Goal: Information Seeking & Learning: Learn about a topic

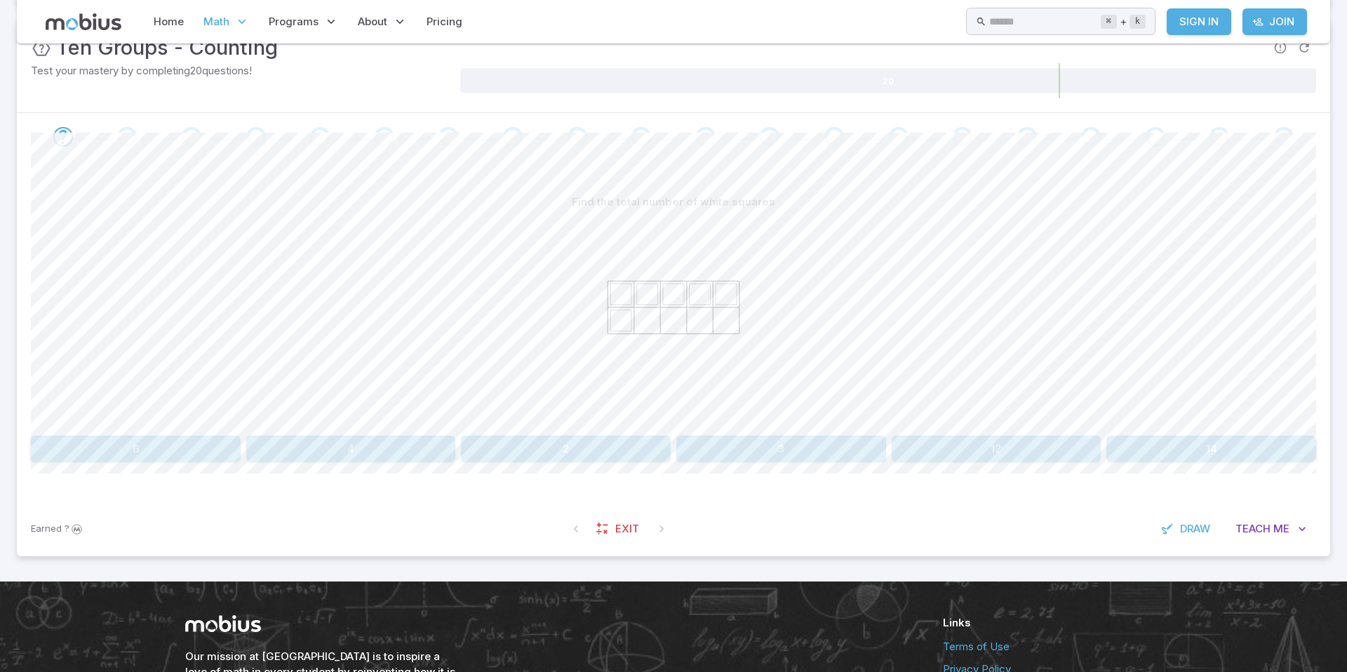
scroll to position [227, 0]
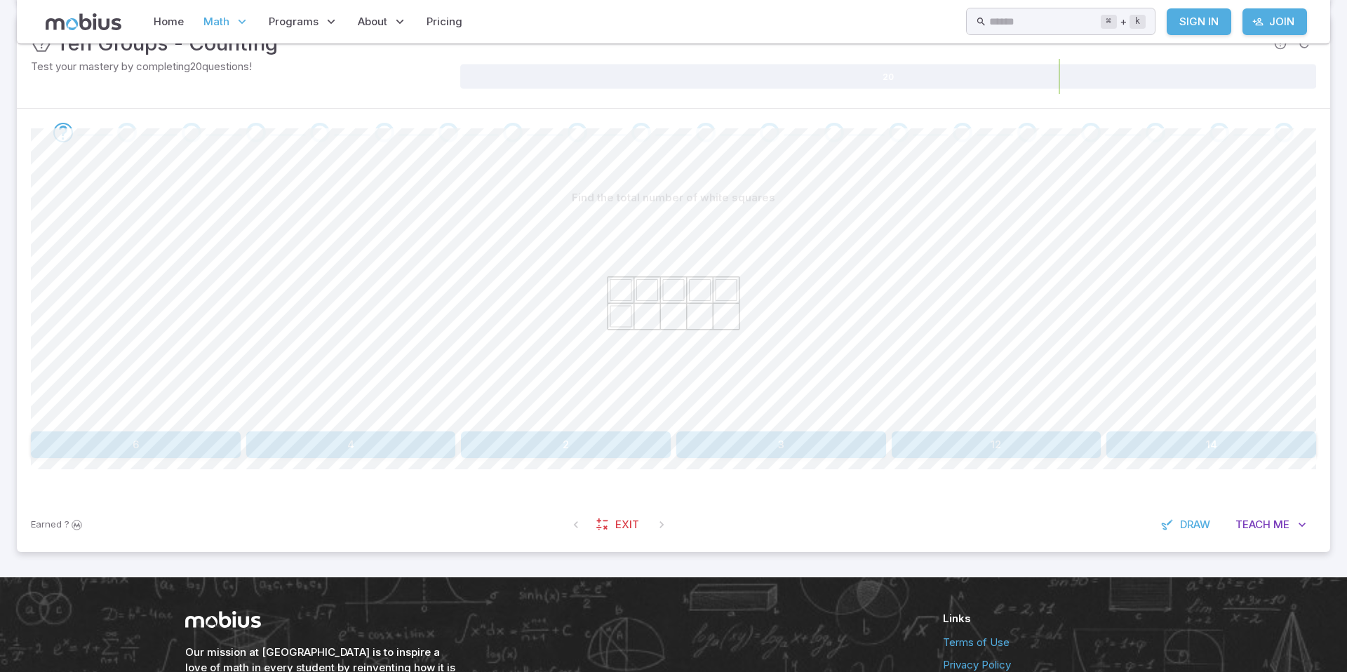
click at [161, 177] on button "6" at bounding box center [136, 444] width 210 height 27
click at [350, 177] on button "2" at bounding box center [566, 444] width 210 height 27
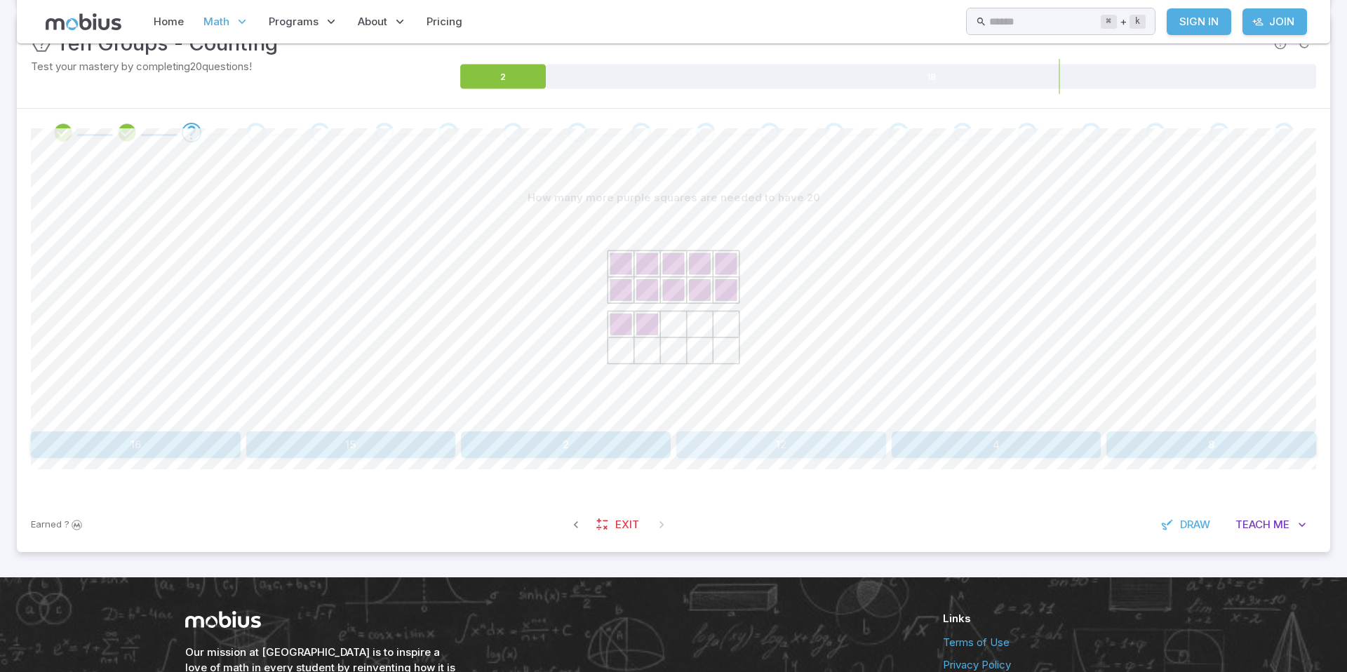
click at [350, 177] on button "12" at bounding box center [781, 444] width 210 height 27
click at [350, 79] on icon at bounding box center [567, 77] width 43 height 25
click at [350, 67] on icon at bounding box center [567, 77] width 43 height 25
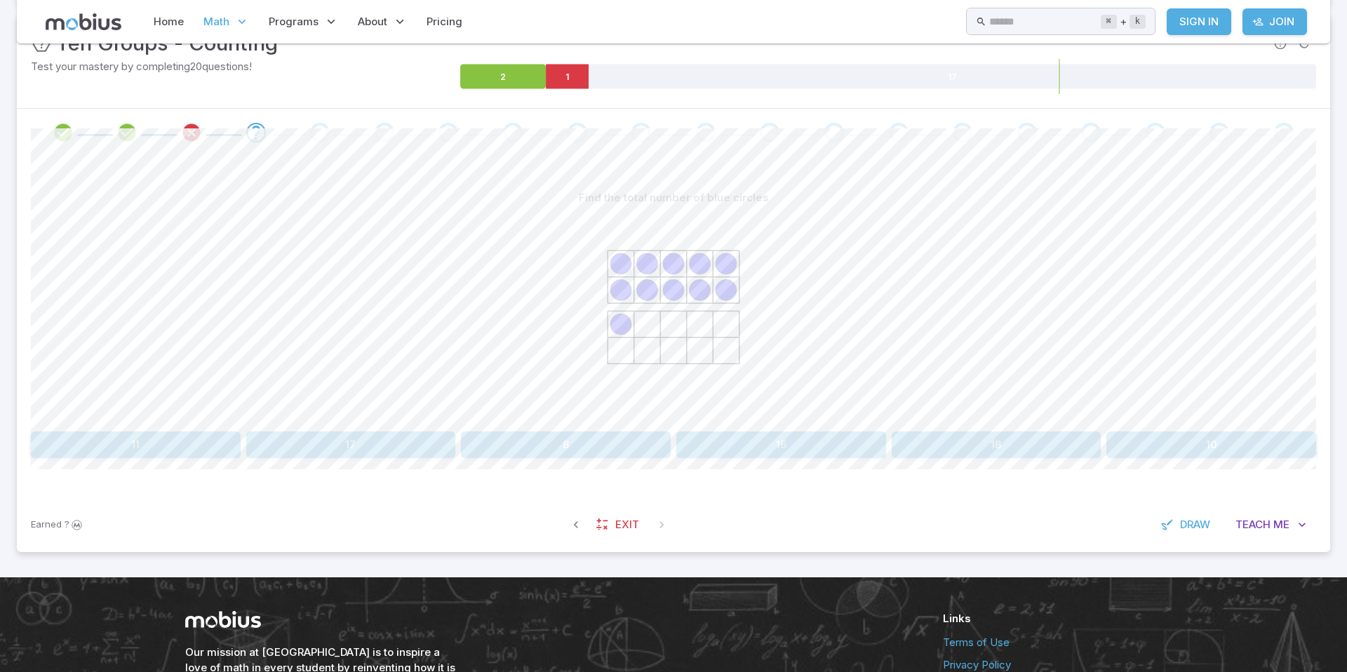
click at [350, 37] on div "Home Math Grade 1 Grade 2 Grade 3 Grade 4 Grade 5 Grade 6 Grade 7 Grade 8 Grade…" at bounding box center [673, 21] width 1313 height 43
click at [350, 11] on input "text" at bounding box center [1044, 21] width 111 height 27
click at [170, 15] on link "Home" at bounding box center [168, 22] width 39 height 32
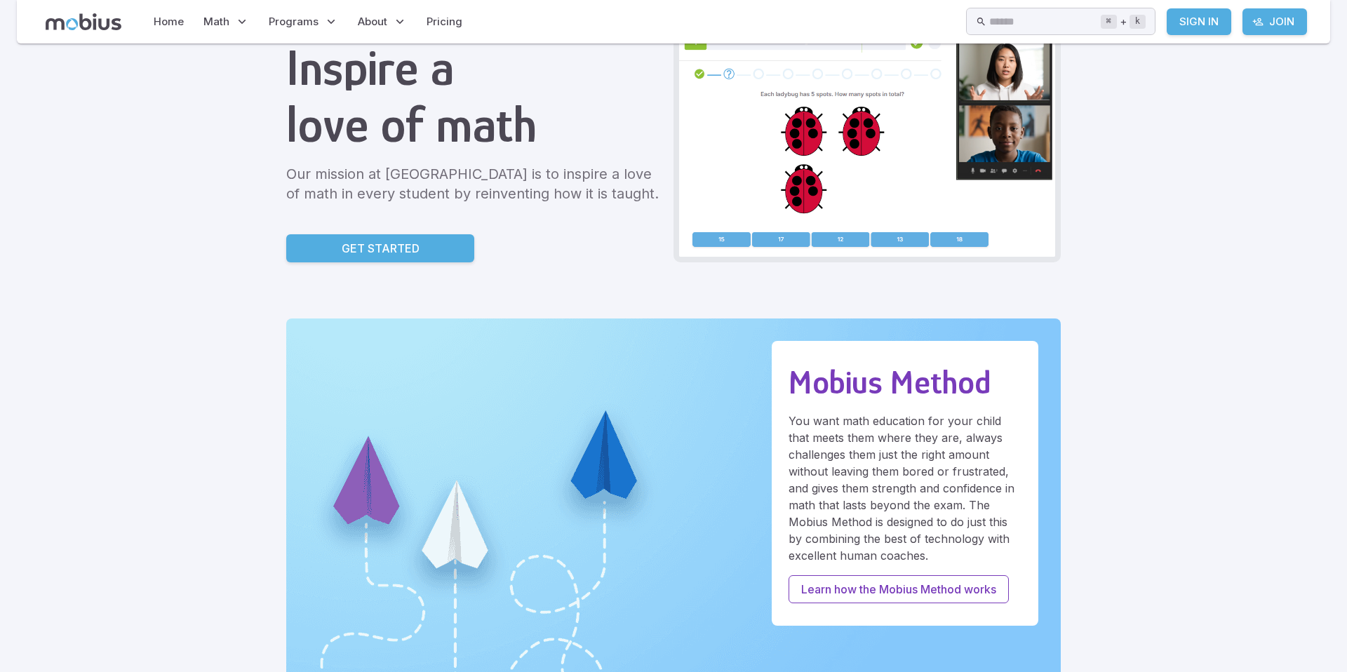
scroll to position [118, 0]
click at [342, 244] on p "Get Started" at bounding box center [381, 248] width 78 height 17
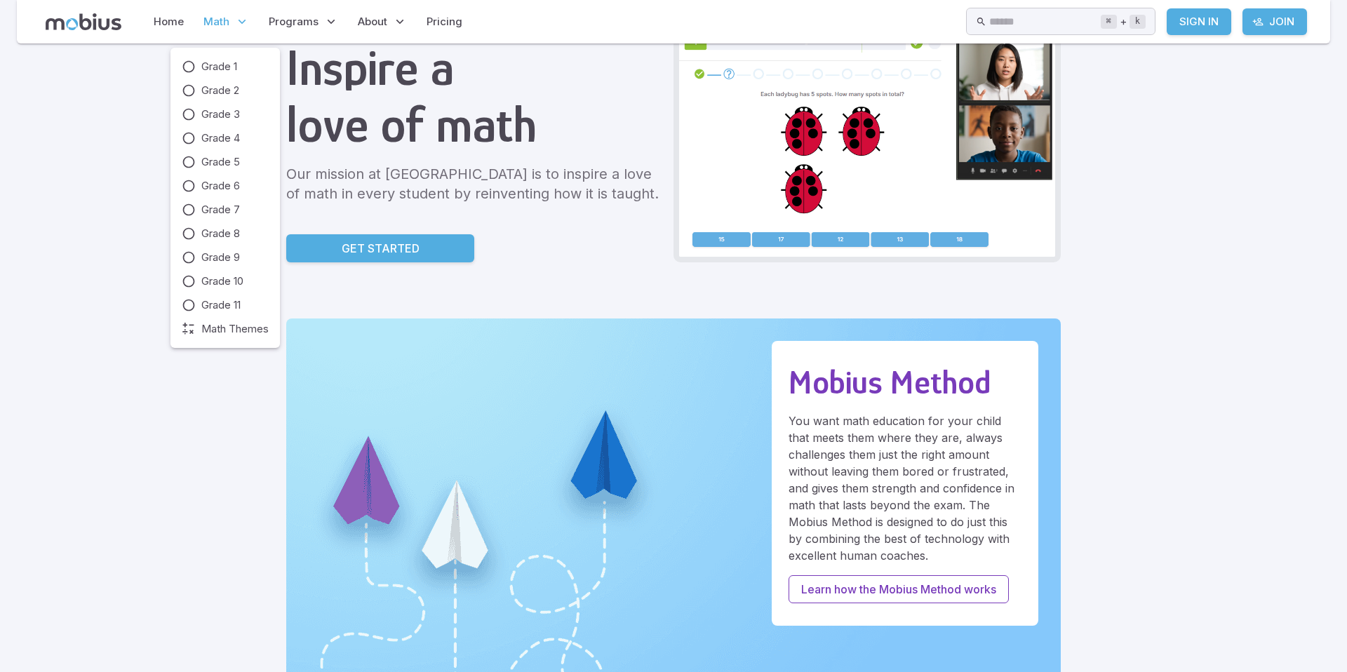
scroll to position [118, 0]
click at [194, 136] on icon at bounding box center [189, 138] width 14 height 14
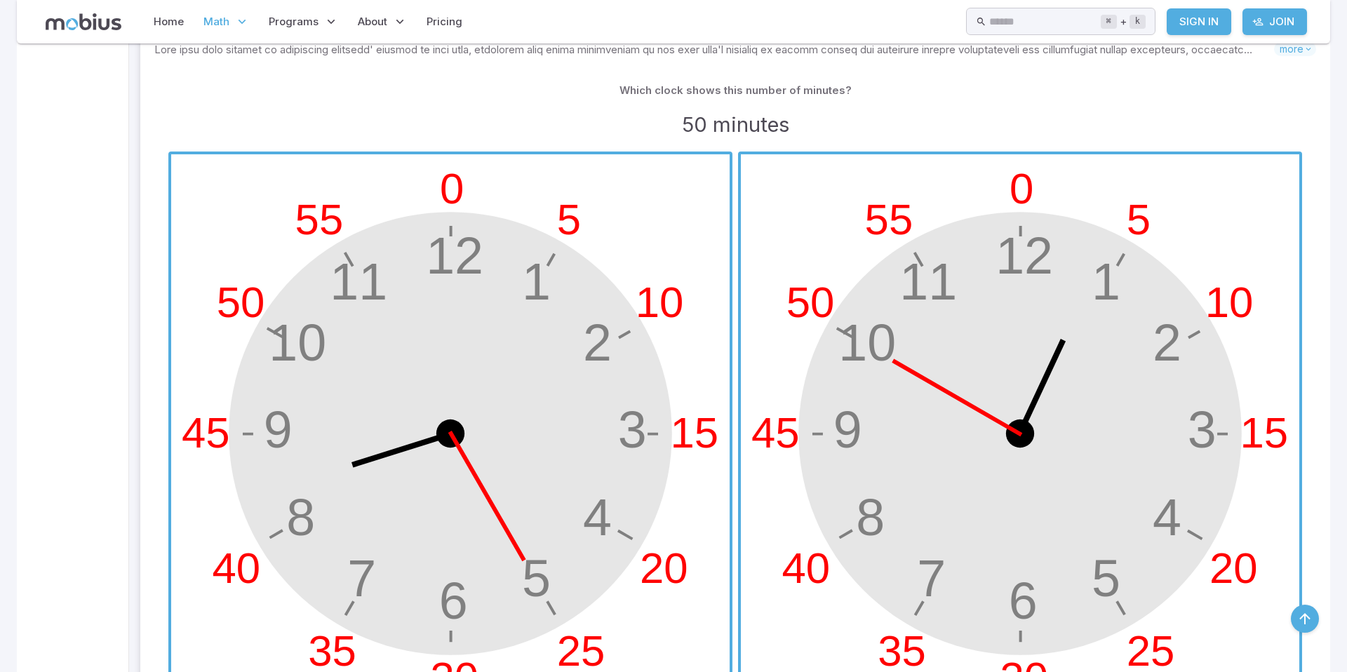
scroll to position [714, 0]
click at [276, 249] on span "button" at bounding box center [450, 435] width 558 height 558
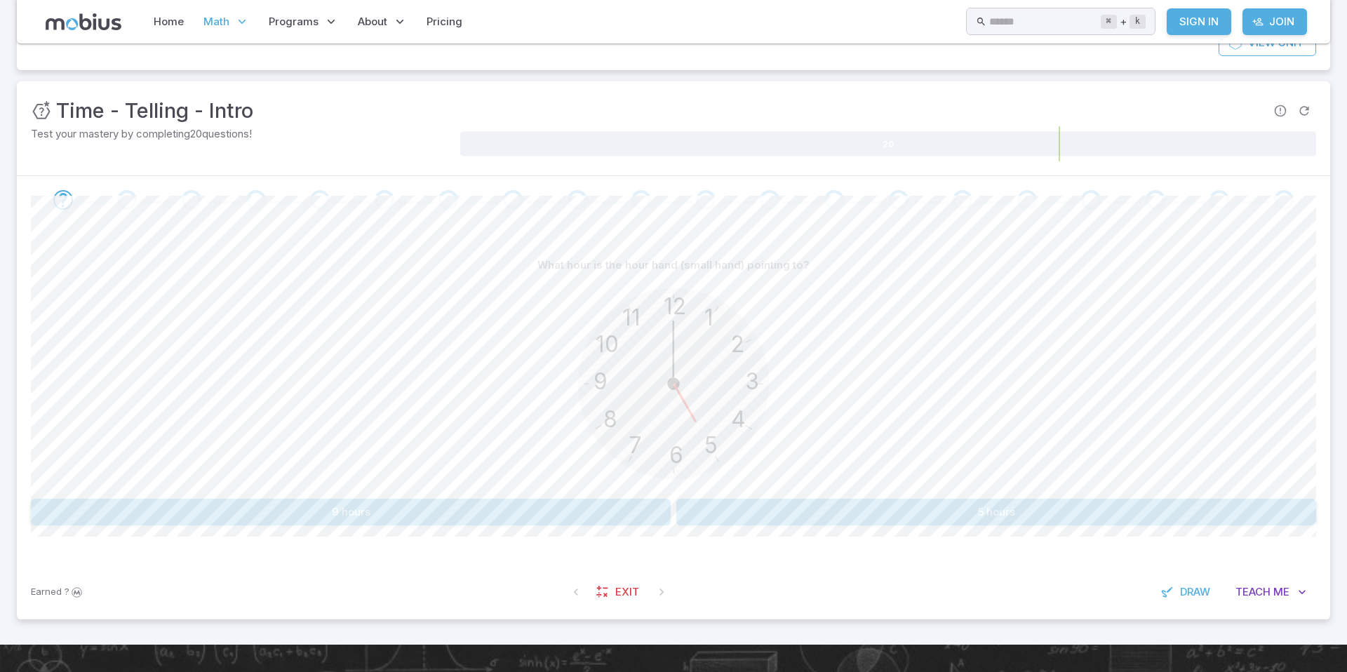
scroll to position [161, 0]
click at [541, 511] on button "9 hours" at bounding box center [351, 511] width 640 height 27
click at [598, 506] on button "4 hours" at bounding box center [351, 511] width 640 height 27
click at [572, 495] on div "What hour is the hour hand (small hand) pointing to? 12 6 3 9 1 2 11 10 5 4 7 8…" at bounding box center [673, 388] width 1285 height 274
click at [621, 520] on button "1 hours" at bounding box center [351, 511] width 640 height 27
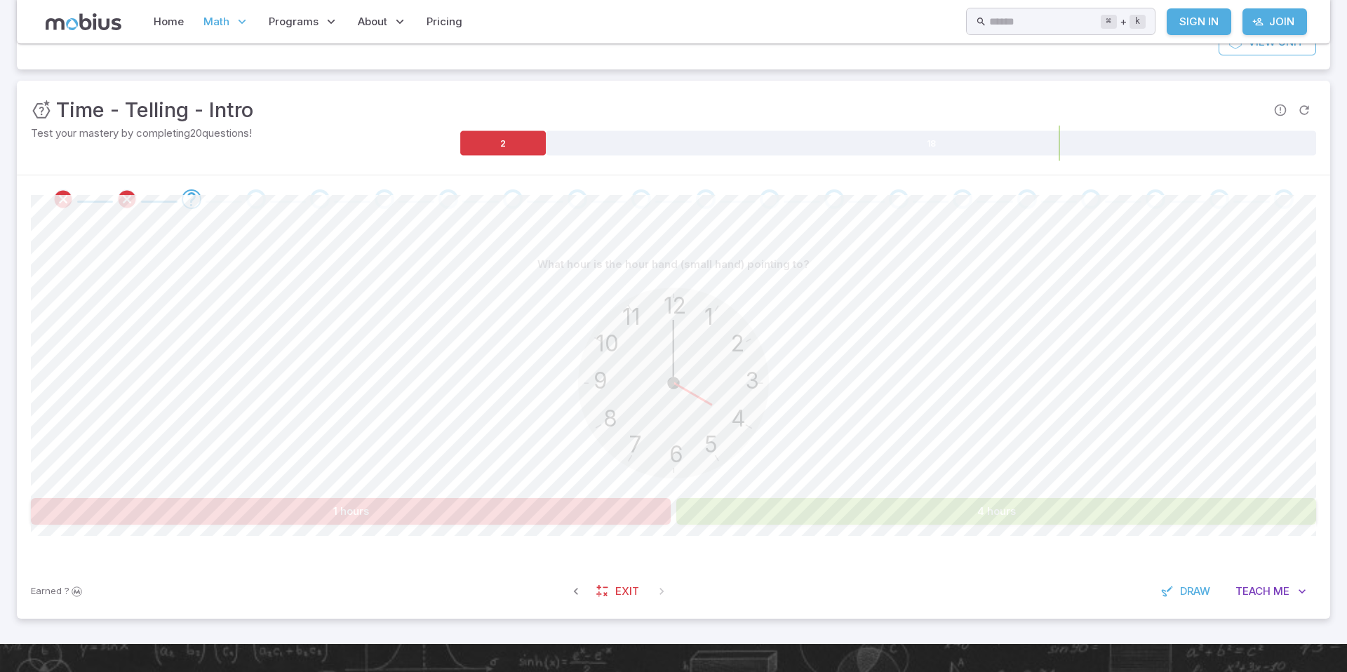
click at [838, 487] on div "12 6 3 9 1 2 11 10 5 4 7 8" at bounding box center [673, 385] width 1285 height 215
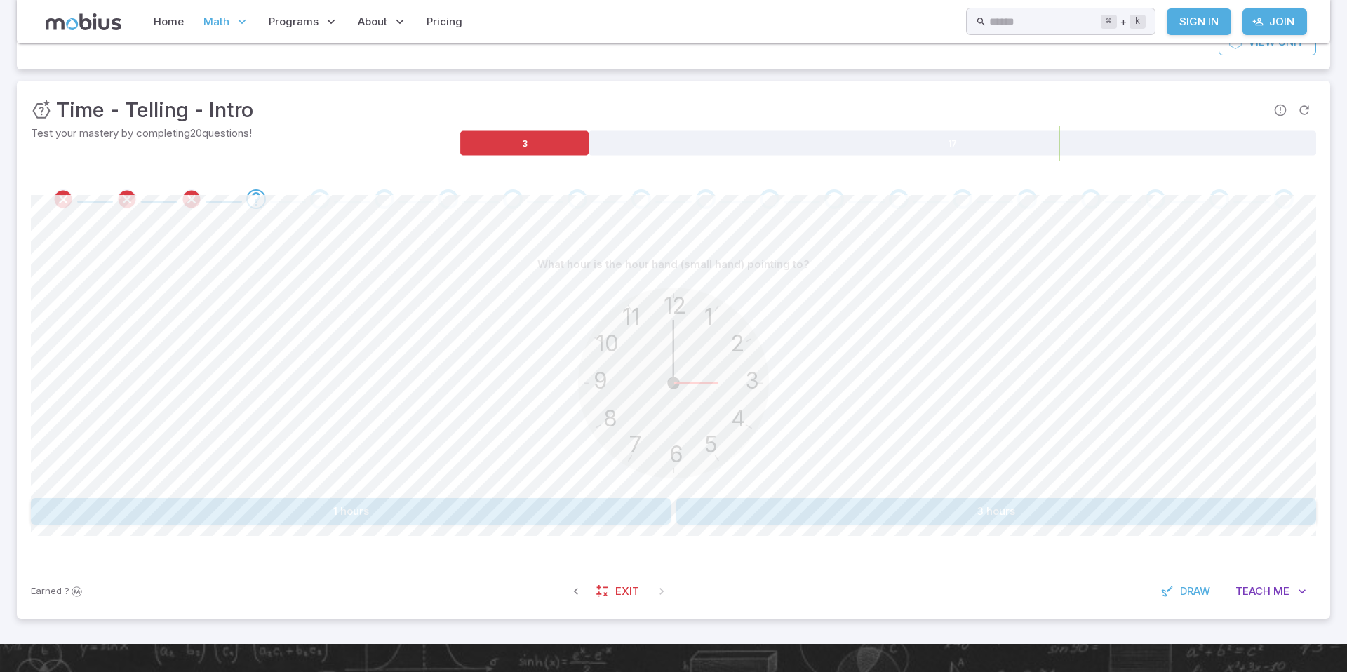
click at [610, 518] on button "1 hours" at bounding box center [351, 511] width 640 height 27
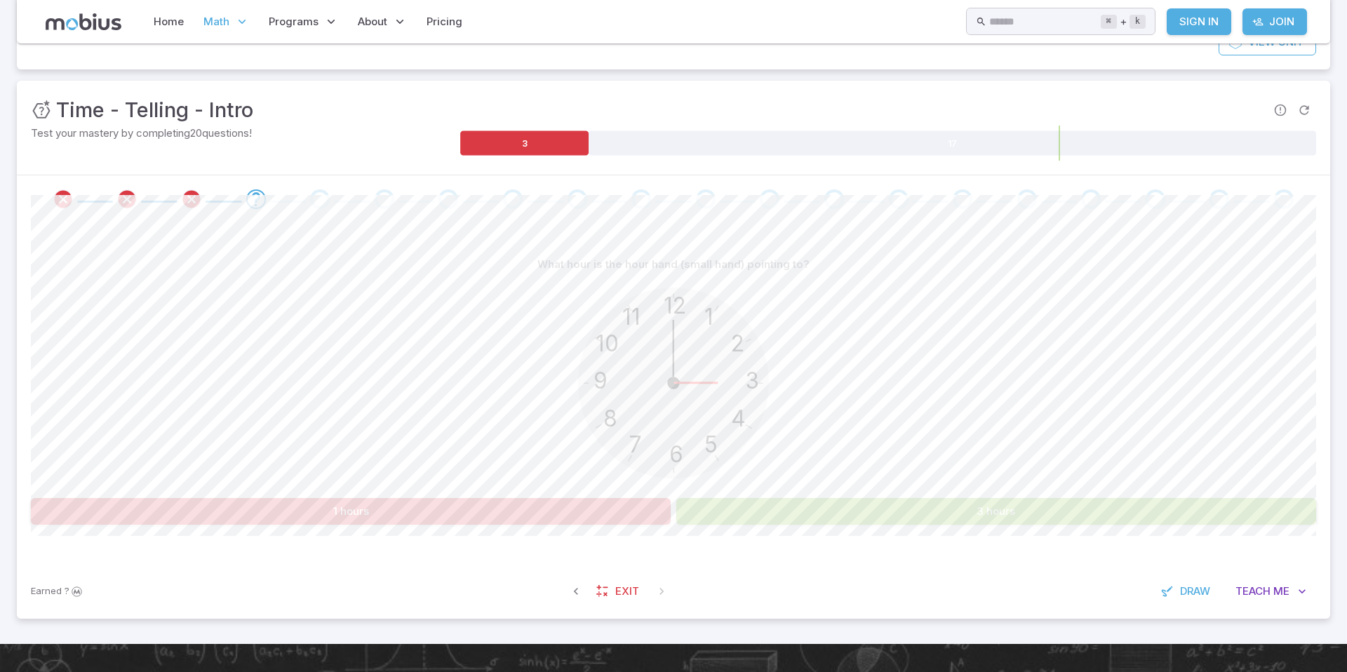
click at [765, 505] on button "3 hours" at bounding box center [996, 511] width 640 height 27
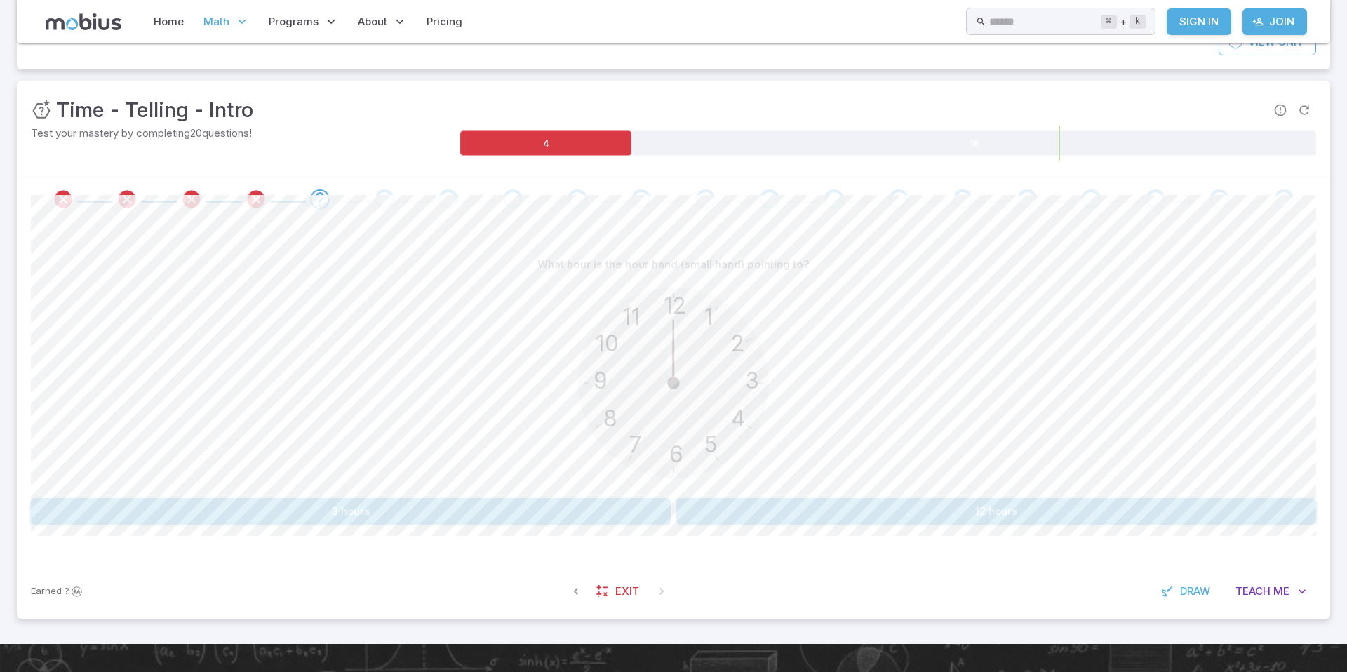
click at [643, 503] on button "3 hours" at bounding box center [351, 511] width 640 height 27
click at [727, 502] on button "8 hours" at bounding box center [996, 511] width 640 height 27
click at [731, 523] on button "5 hours" at bounding box center [996, 511] width 640 height 27
click at [731, 522] on button "9 hours" at bounding box center [996, 511] width 640 height 27
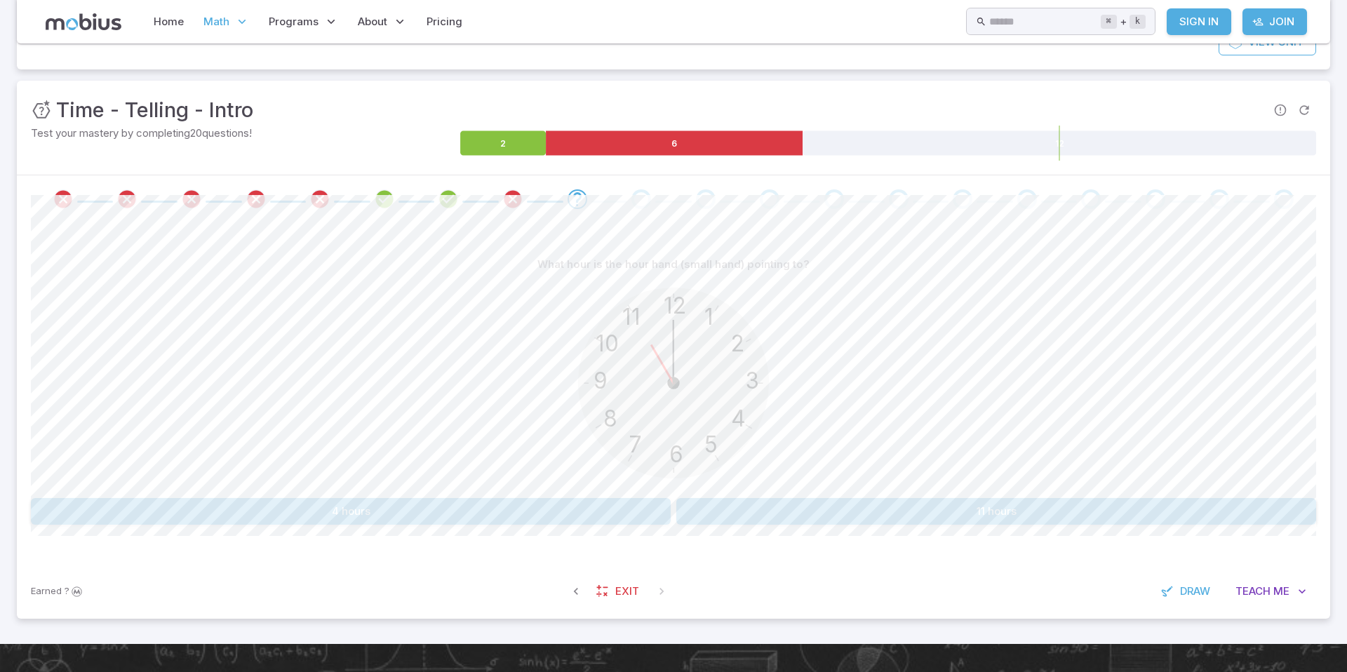
click at [597, 522] on button "4 hours" at bounding box center [351, 511] width 640 height 27
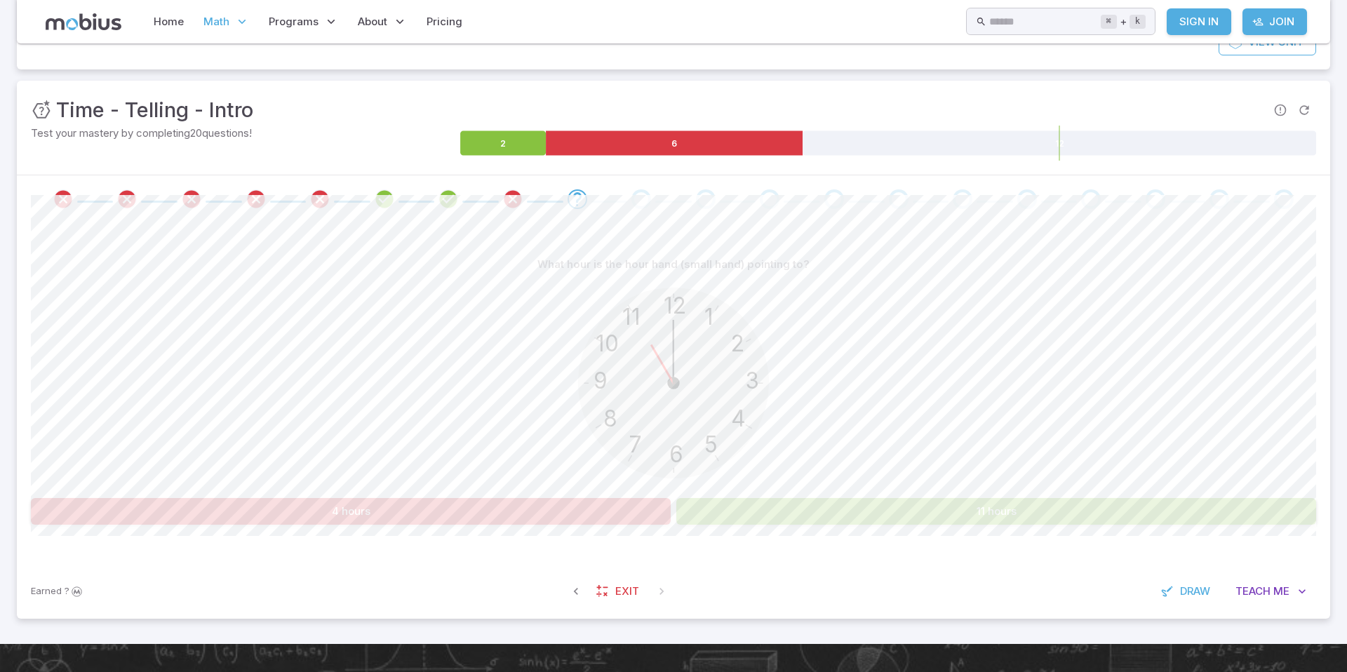
click at [745, 516] on button "11 hours" at bounding box center [996, 511] width 640 height 27
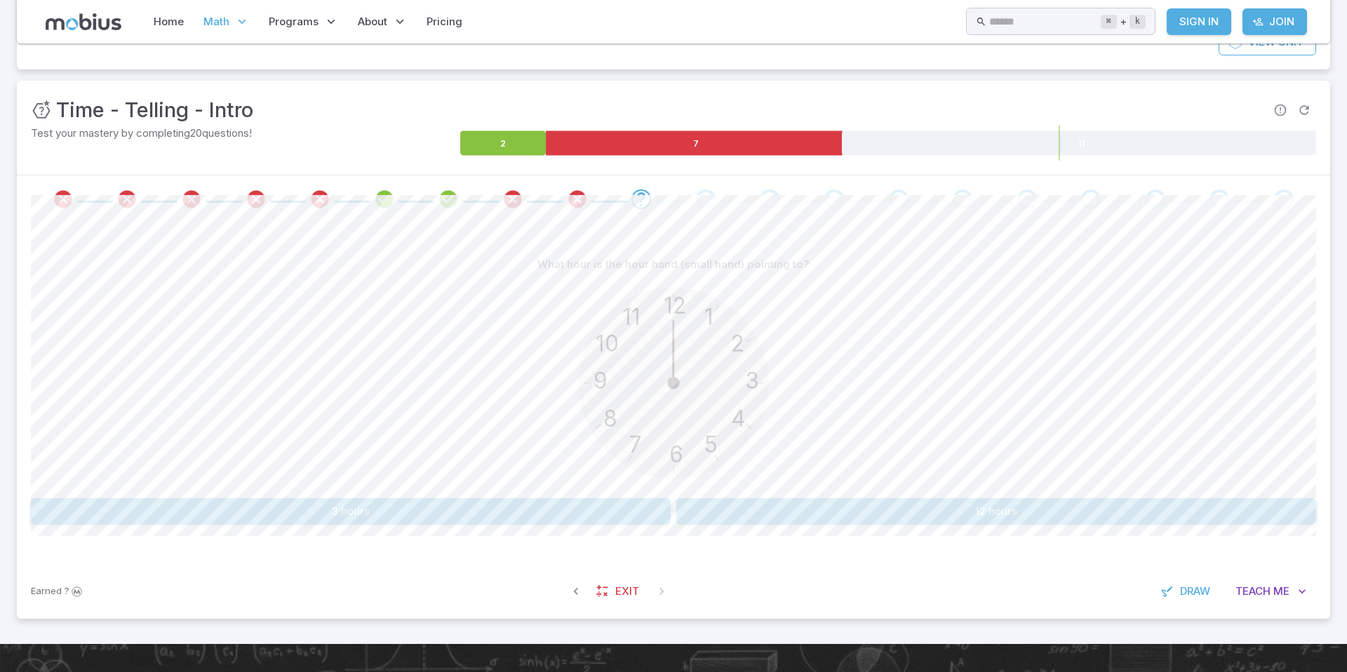
click at [745, 518] on button "12 hours" at bounding box center [996, 511] width 640 height 27
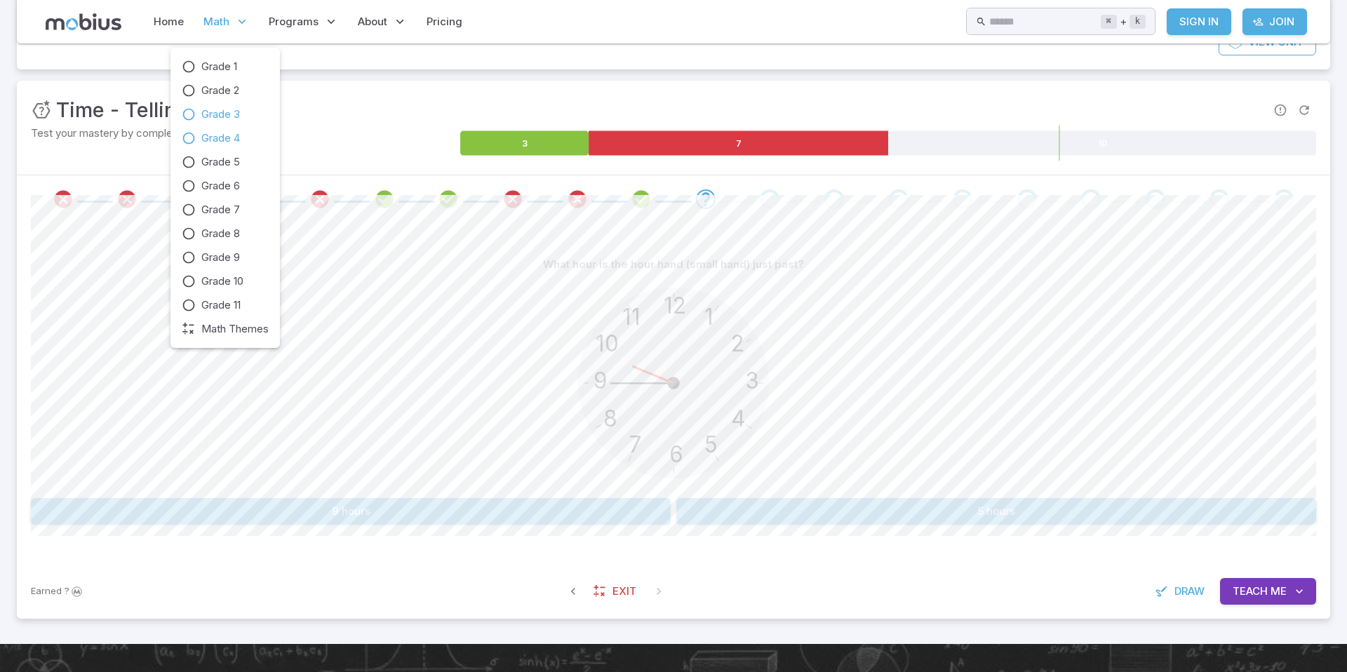
click at [211, 118] on span "Grade 3" at bounding box center [220, 114] width 39 height 15
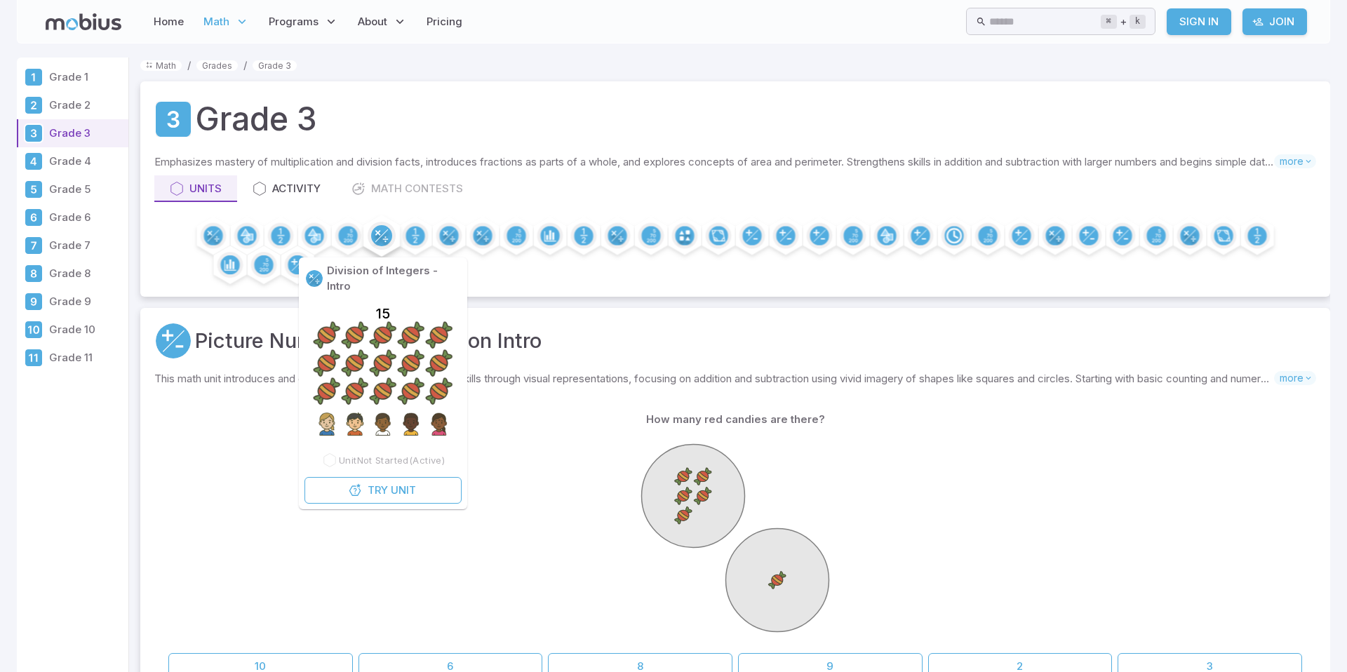
click at [382, 236] on circle at bounding box center [381, 235] width 21 height 21
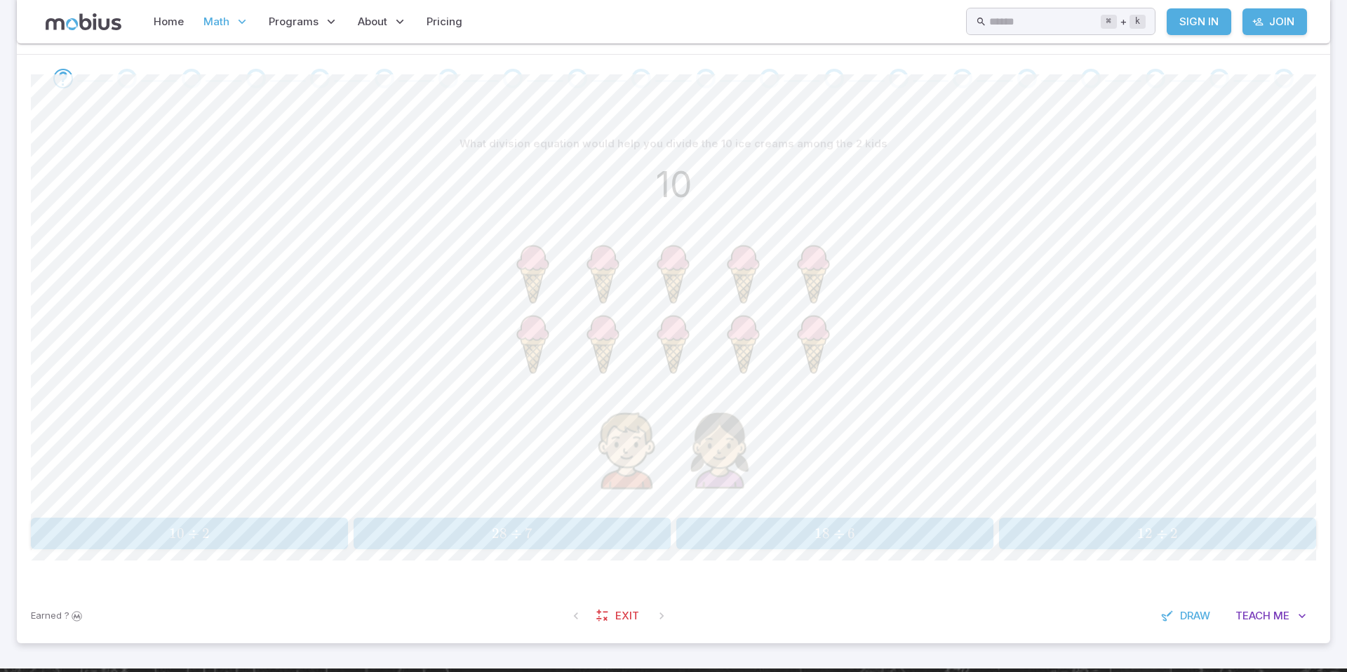
scroll to position [288, 0]
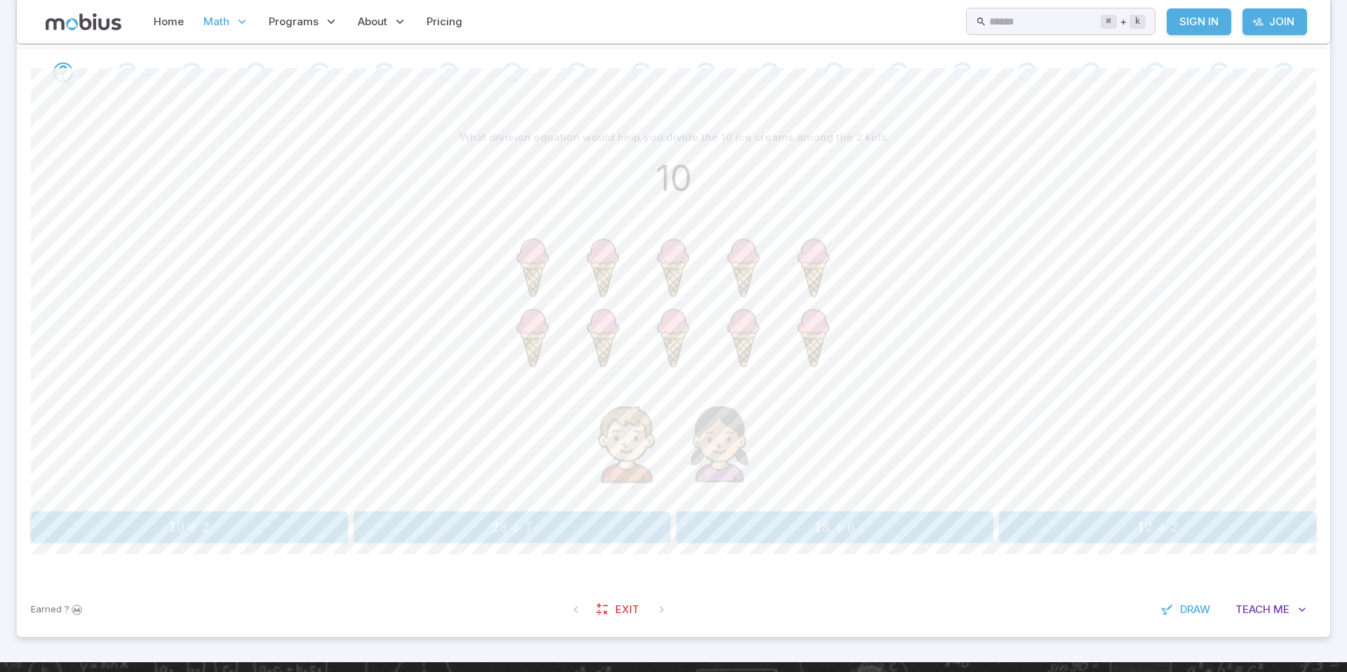
click at [314, 524] on span "10 ÷ 2" at bounding box center [189, 527] width 308 height 18
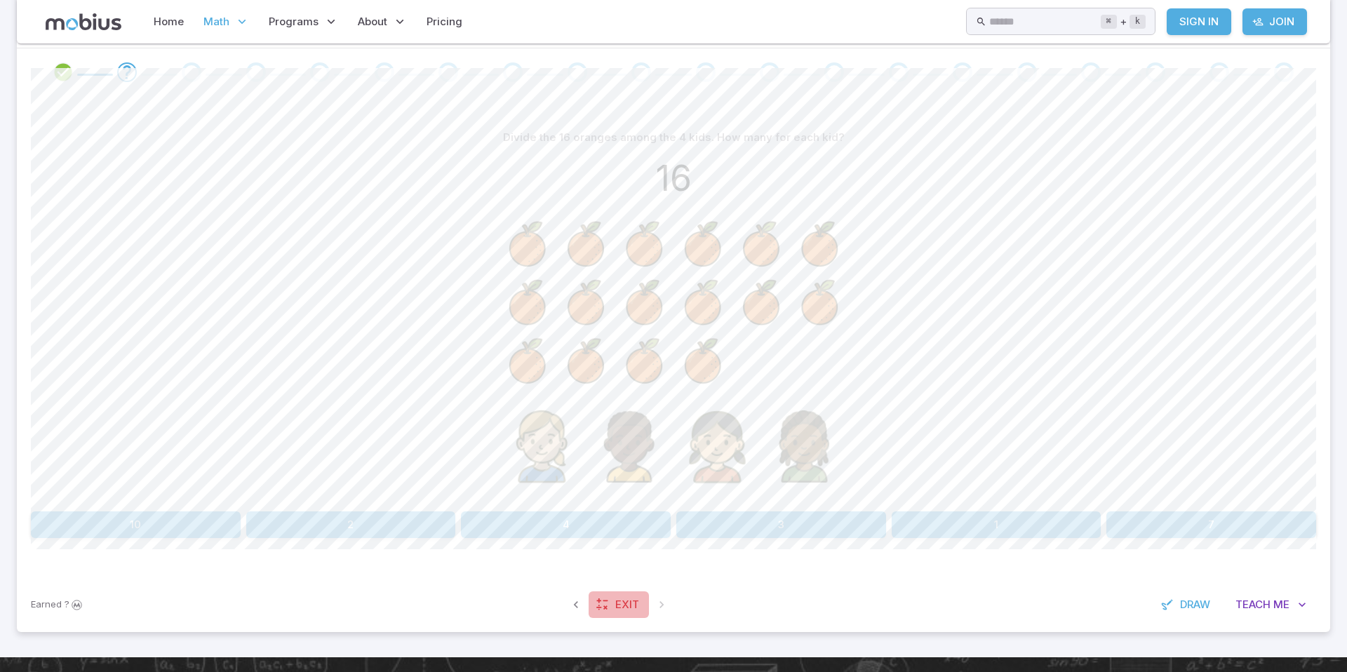
click at [628, 603] on span "Exit" at bounding box center [627, 604] width 24 height 15
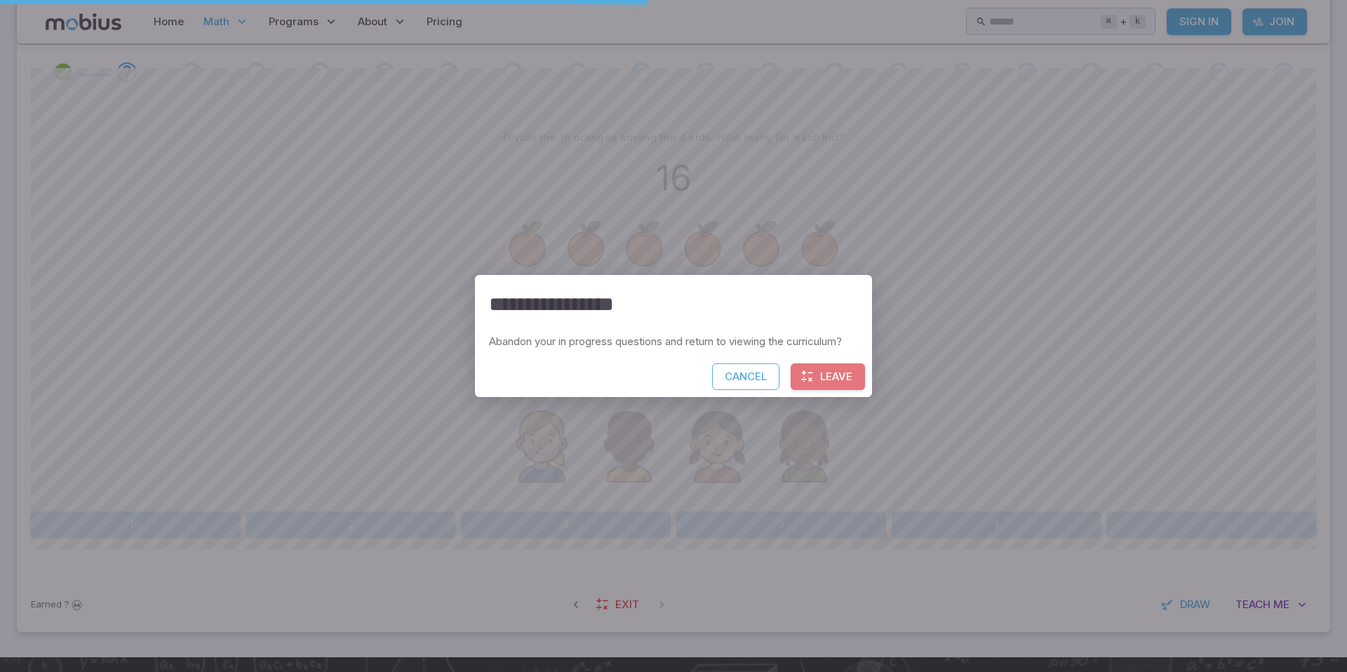
click at [828, 383] on button "Leave" at bounding box center [828, 376] width 74 height 27
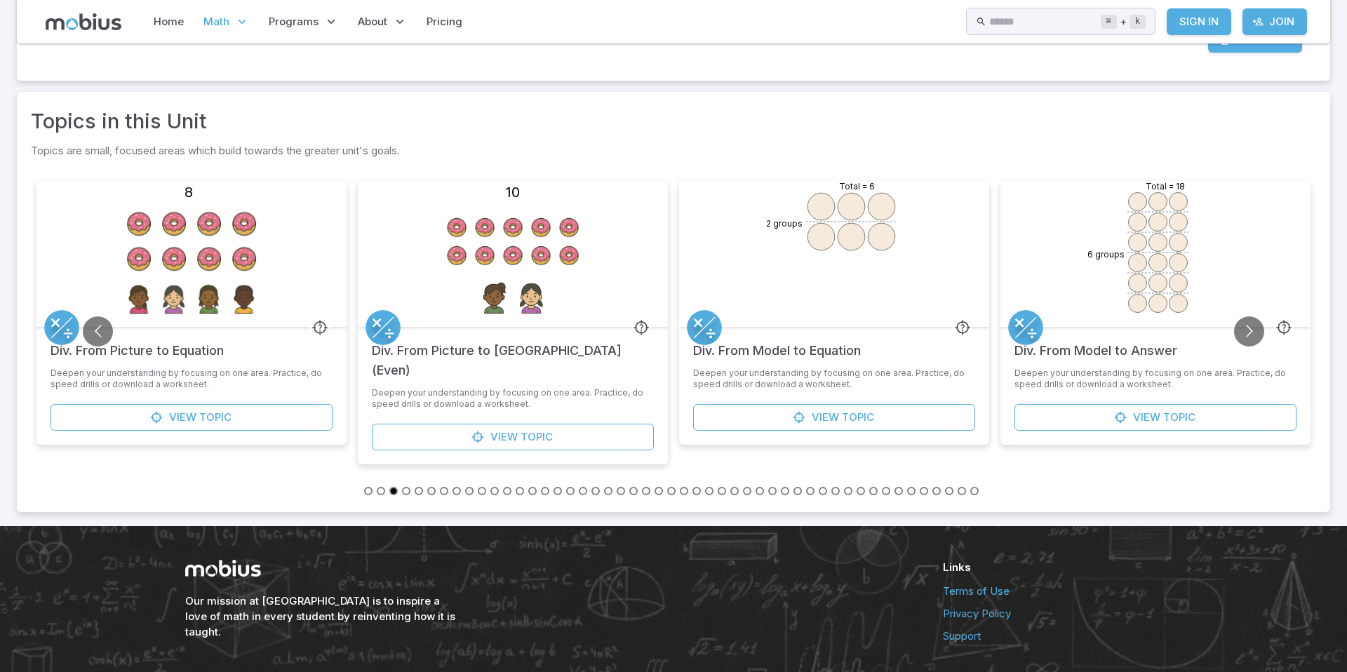
scroll to position [659, 0]
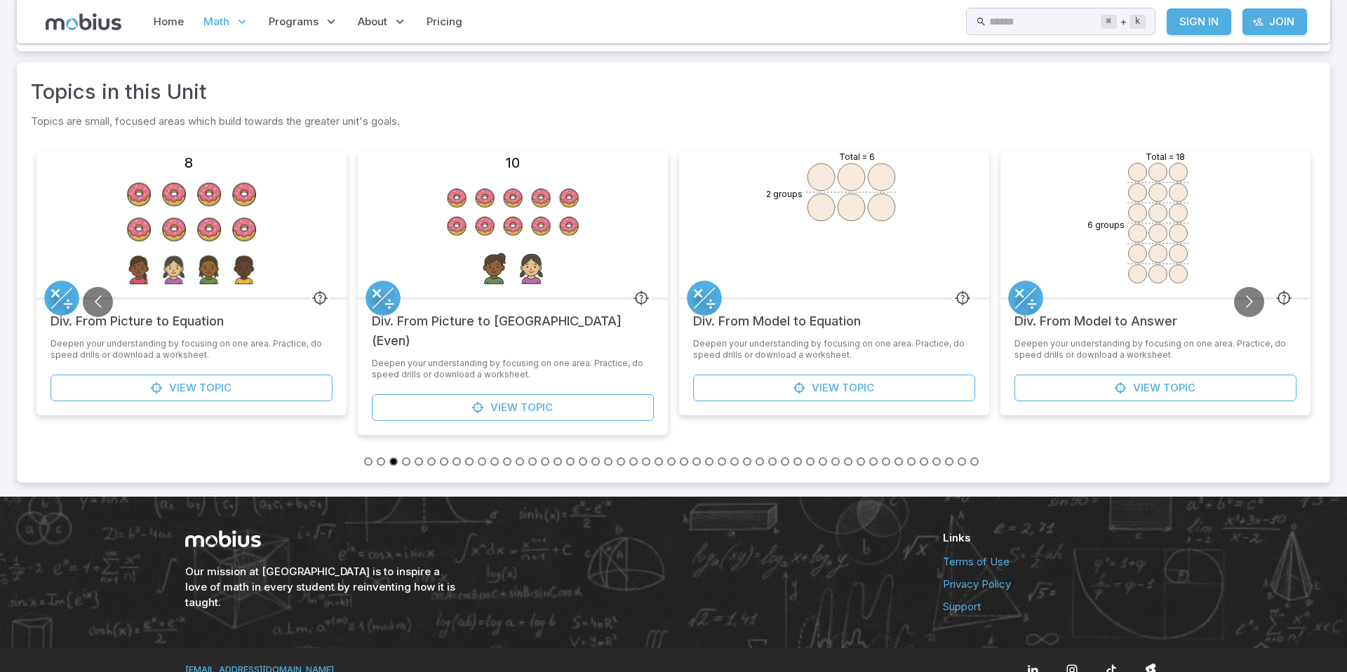
click at [1045, 241] on div "Total = 18 6 groups" at bounding box center [1155, 225] width 310 height 146
click at [1100, 386] on link "View Topic" at bounding box center [1155, 388] width 282 height 27
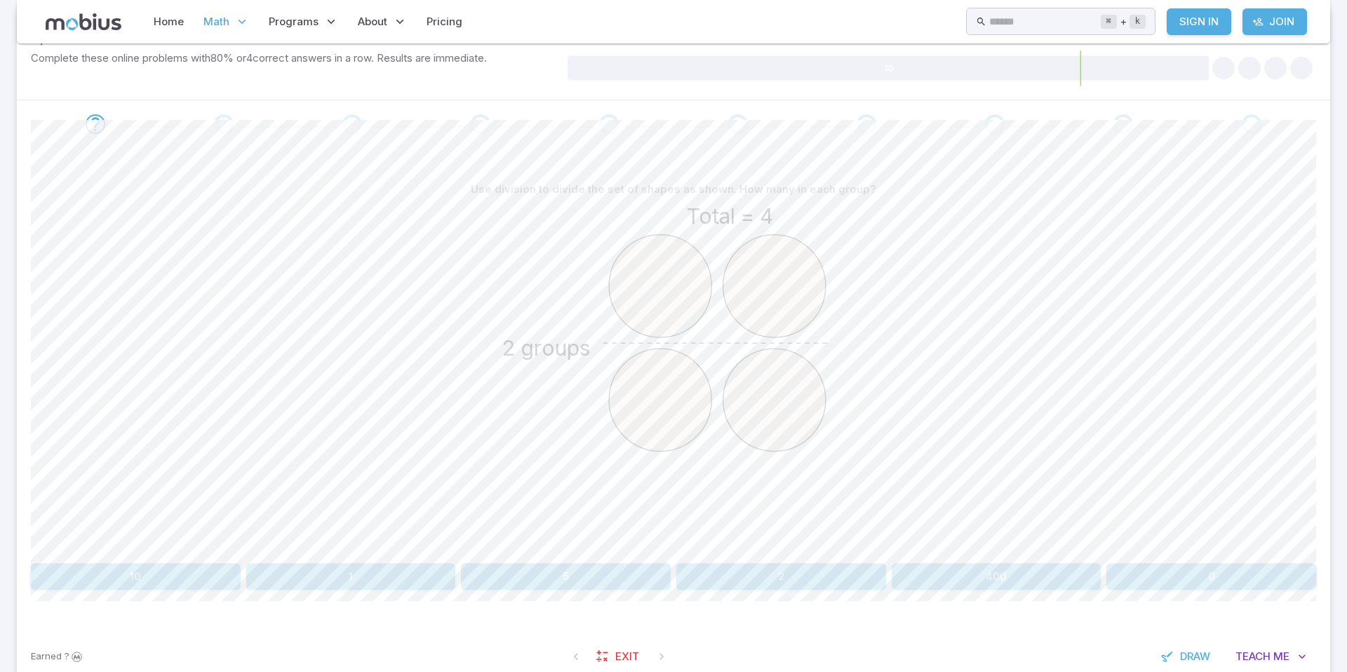
scroll to position [265, 0]
click at [771, 93] on div "Practice : Div. From Model to Answer Complete these online problems with 80 % o…" at bounding box center [673, 55] width 1313 height 94
click at [761, 577] on button "2" at bounding box center [781, 578] width 210 height 27
click at [400, 582] on button "3" at bounding box center [351, 578] width 210 height 27
click at [1151, 570] on button "5" at bounding box center [1211, 578] width 210 height 27
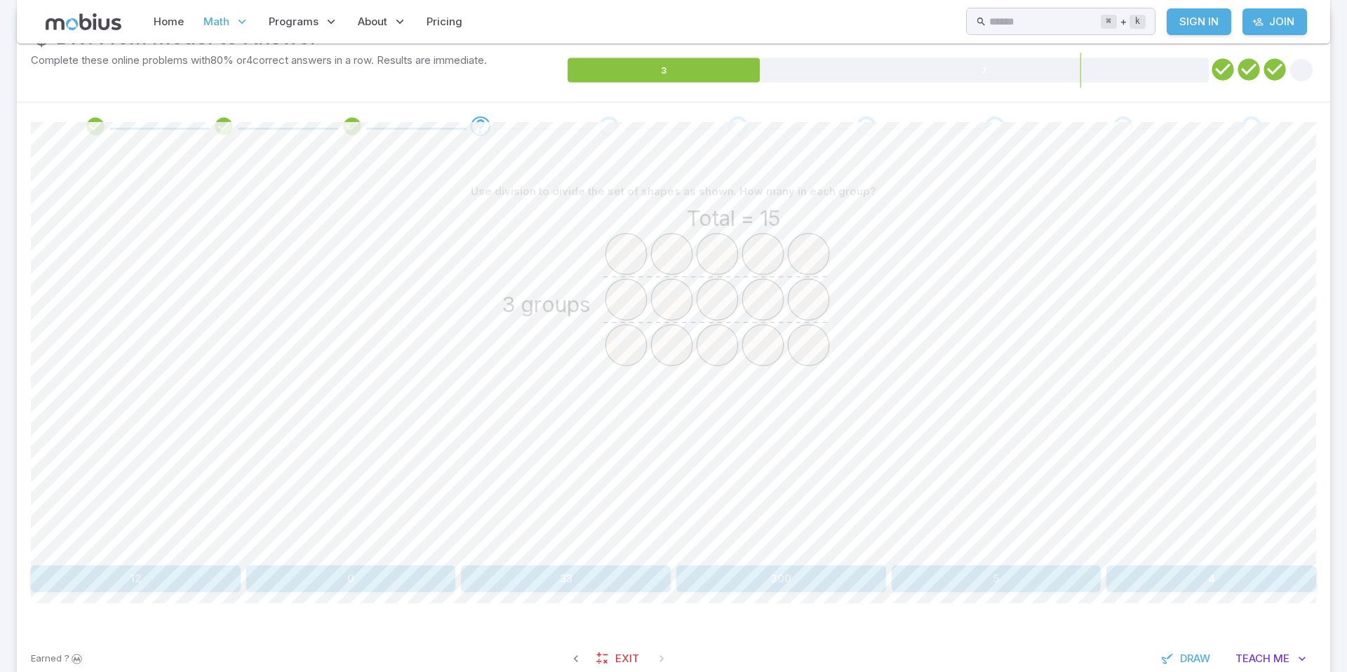
click at [922, 546] on div "Total = 15 3 groups" at bounding box center [673, 382] width 1285 height 355
click at [933, 586] on button "5" at bounding box center [997, 578] width 210 height 27
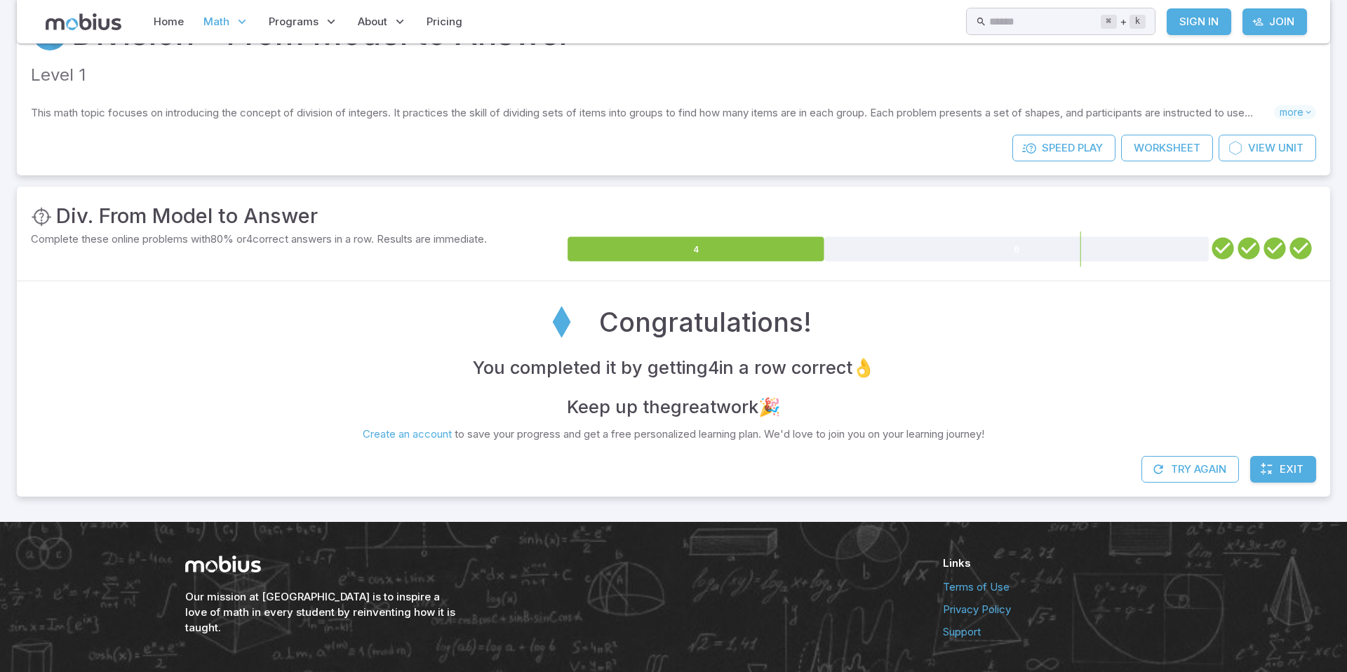
scroll to position [131, 0]
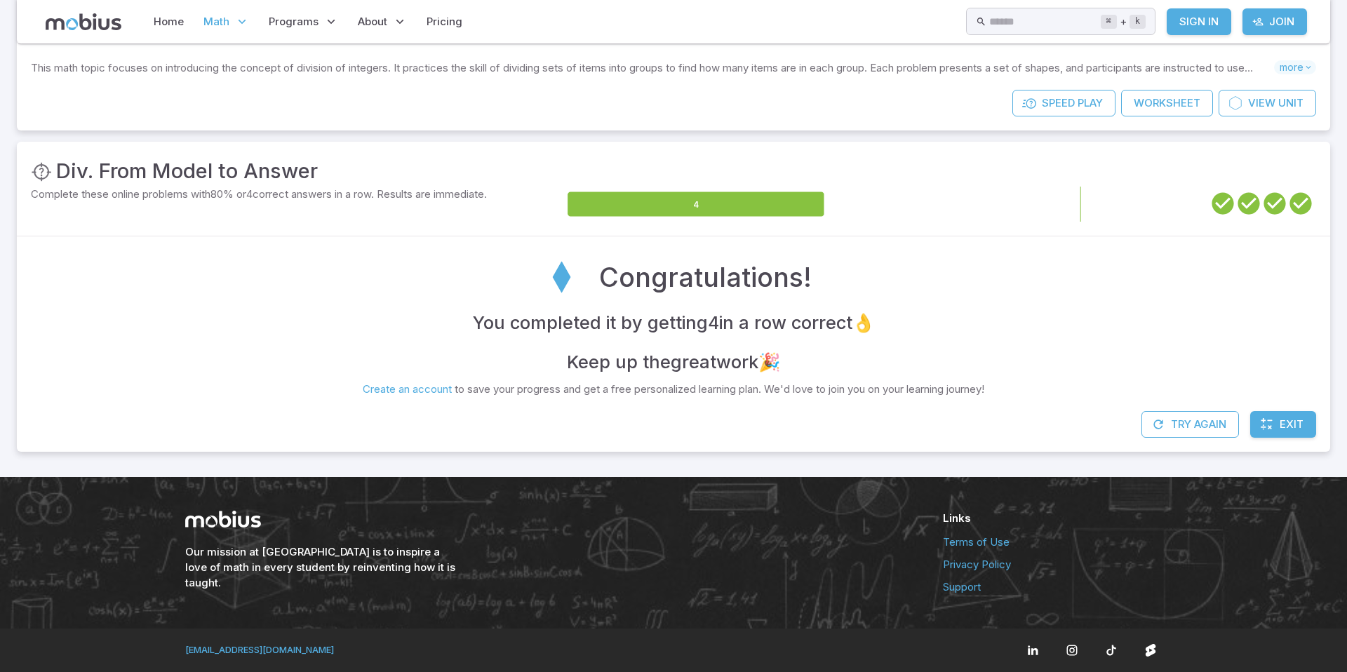
click at [845, 200] on icon at bounding box center [1016, 204] width 384 height 25
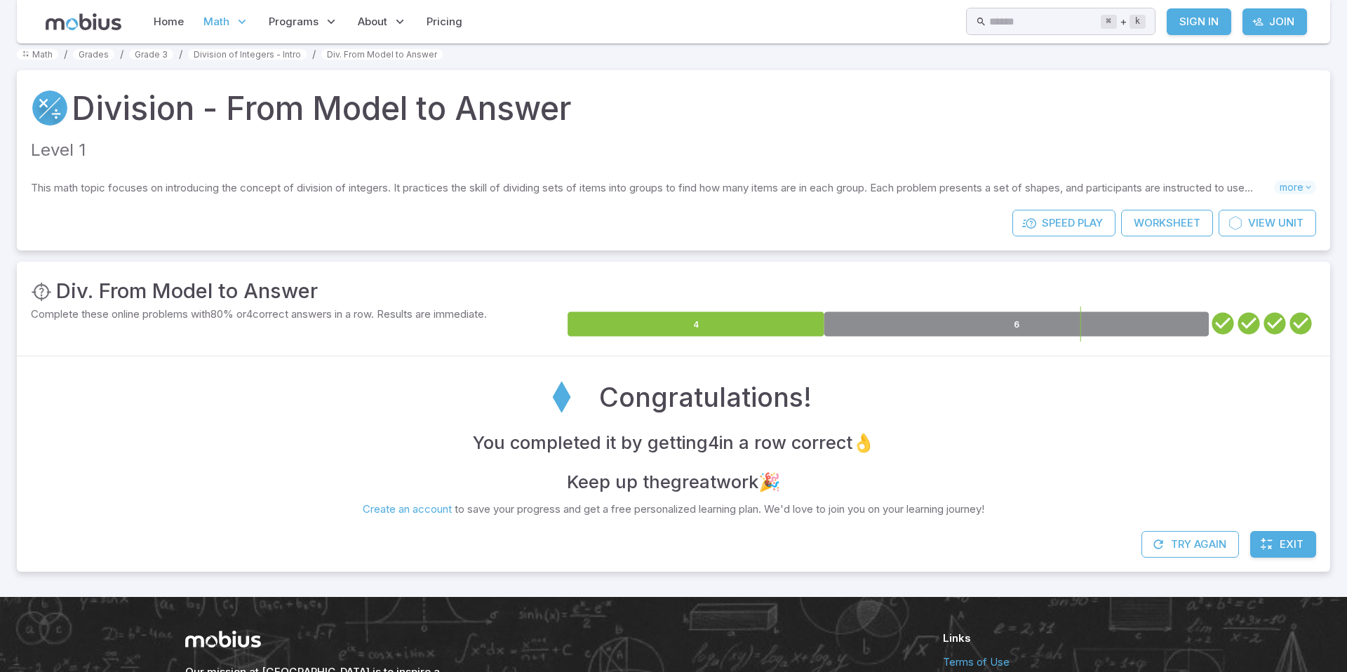
scroll to position [6, 0]
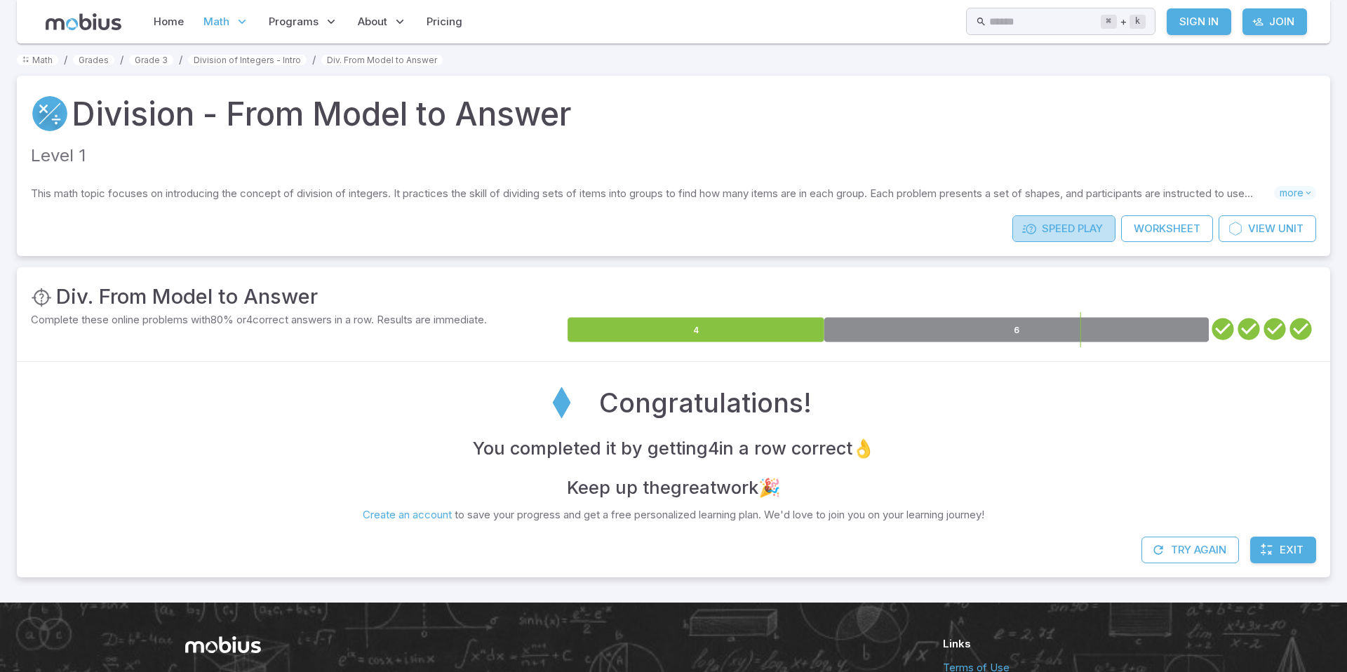
click at [1028, 228] on icon at bounding box center [1029, 229] width 14 height 14
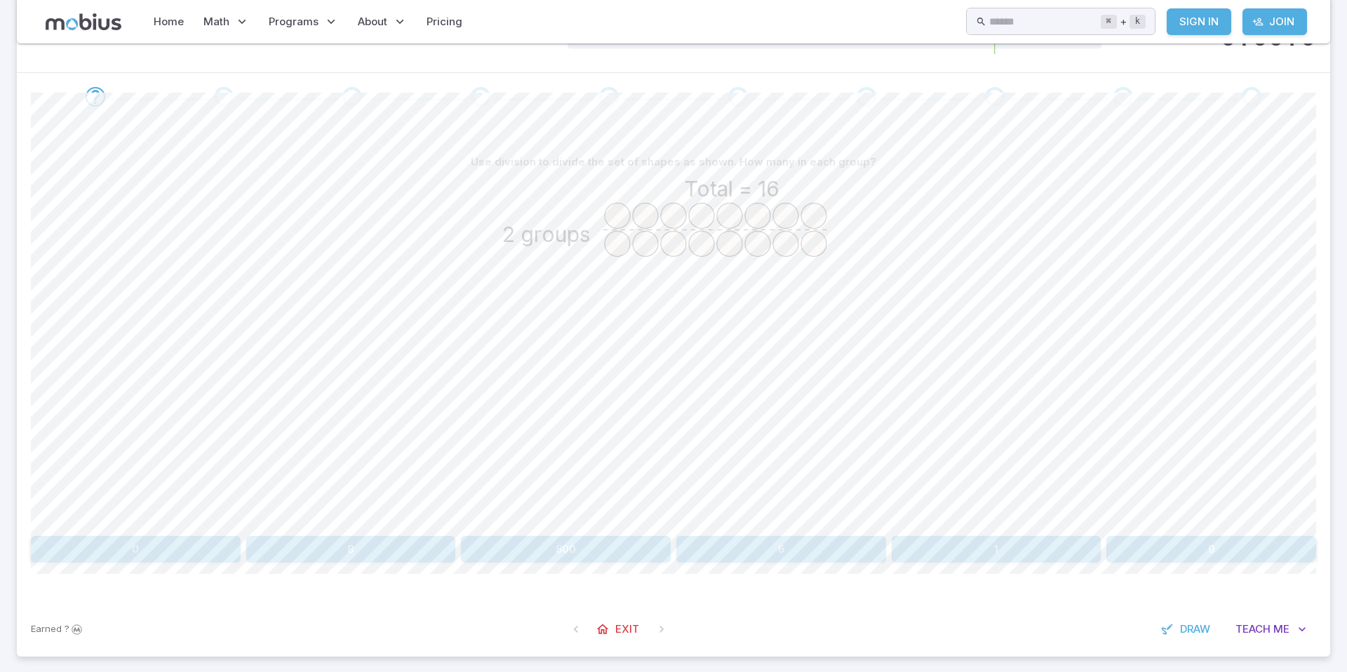
scroll to position [271, 0]
click at [328, 558] on button "8" at bounding box center [351, 552] width 210 height 27
click at [120, 544] on button "6" at bounding box center [136, 552] width 210 height 27
click at [1169, 544] on button "4" at bounding box center [1211, 552] width 210 height 27
click at [605, 552] on button "3" at bounding box center [566, 552] width 210 height 27
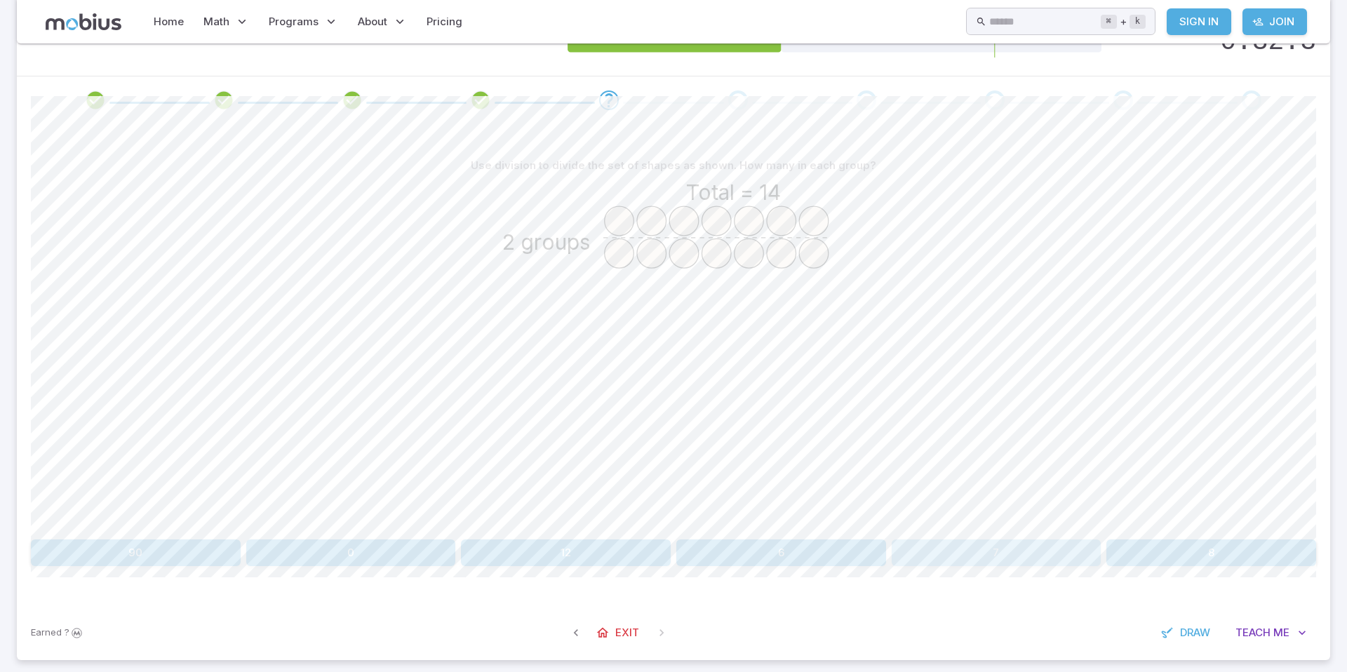
click at [960, 542] on button "7" at bounding box center [997, 552] width 210 height 27
click at [600, 544] on button "3" at bounding box center [566, 552] width 210 height 27
click at [916, 549] on button "3" at bounding box center [997, 552] width 210 height 27
click at [339, 551] on button "3" at bounding box center [351, 552] width 210 height 27
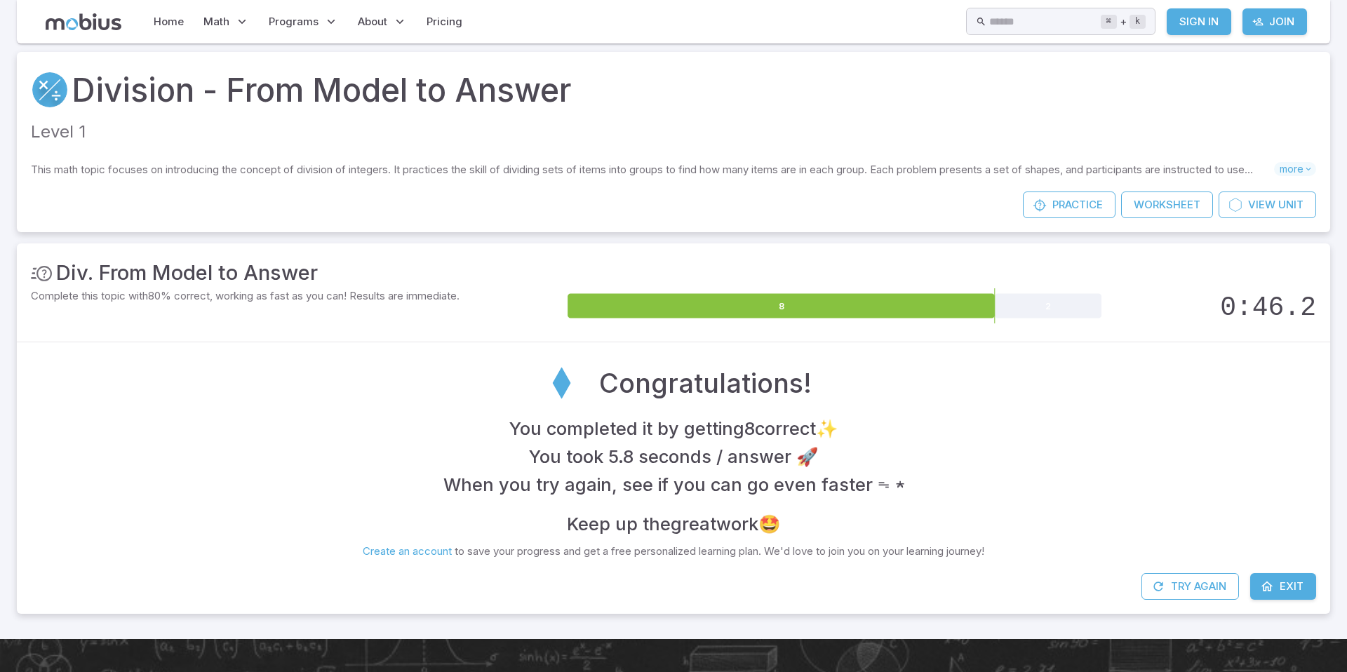
scroll to position [4, 0]
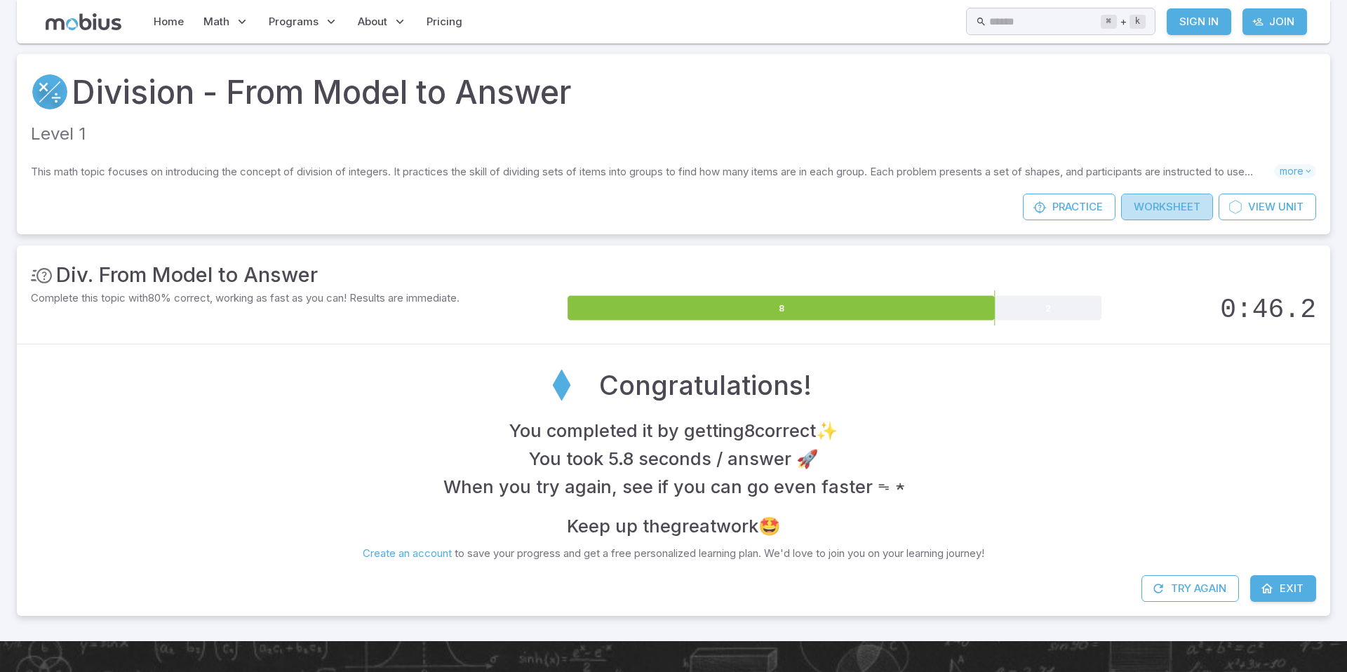
click at [1164, 213] on link "Worksheet" at bounding box center [1167, 207] width 92 height 27
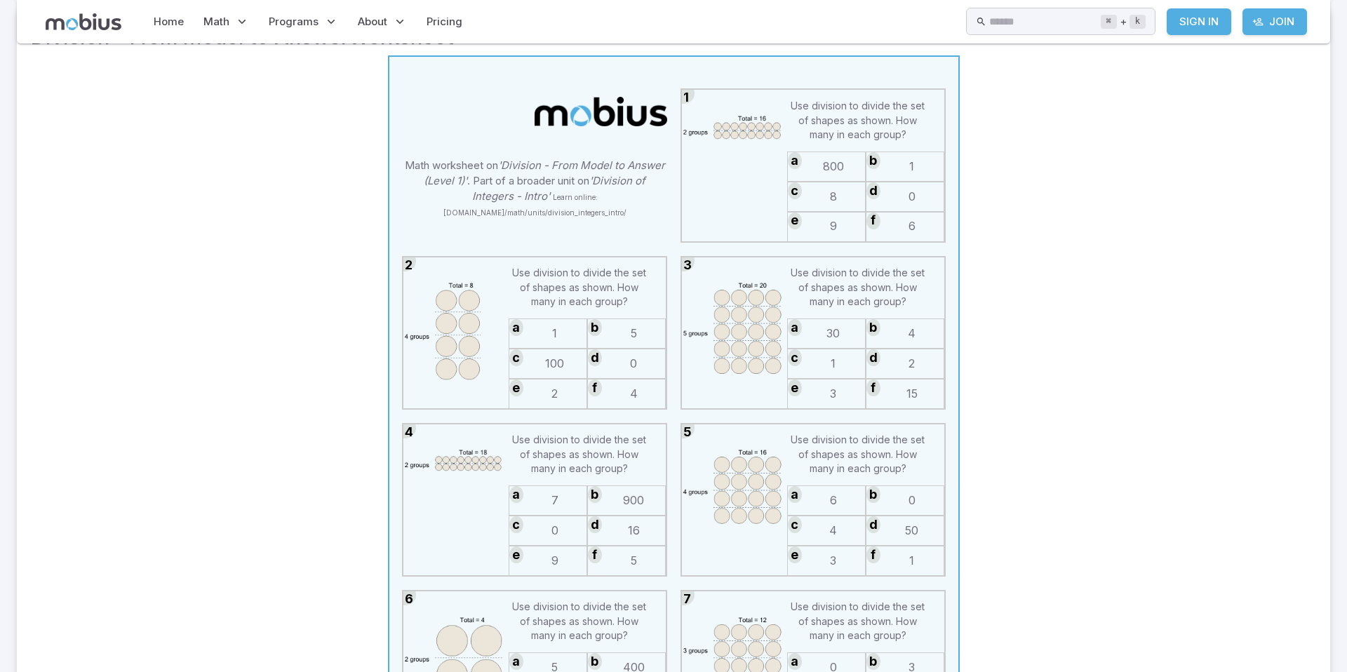
scroll to position [243, 0]
click at [534, 387] on span "2" at bounding box center [554, 391] width 63 height 29
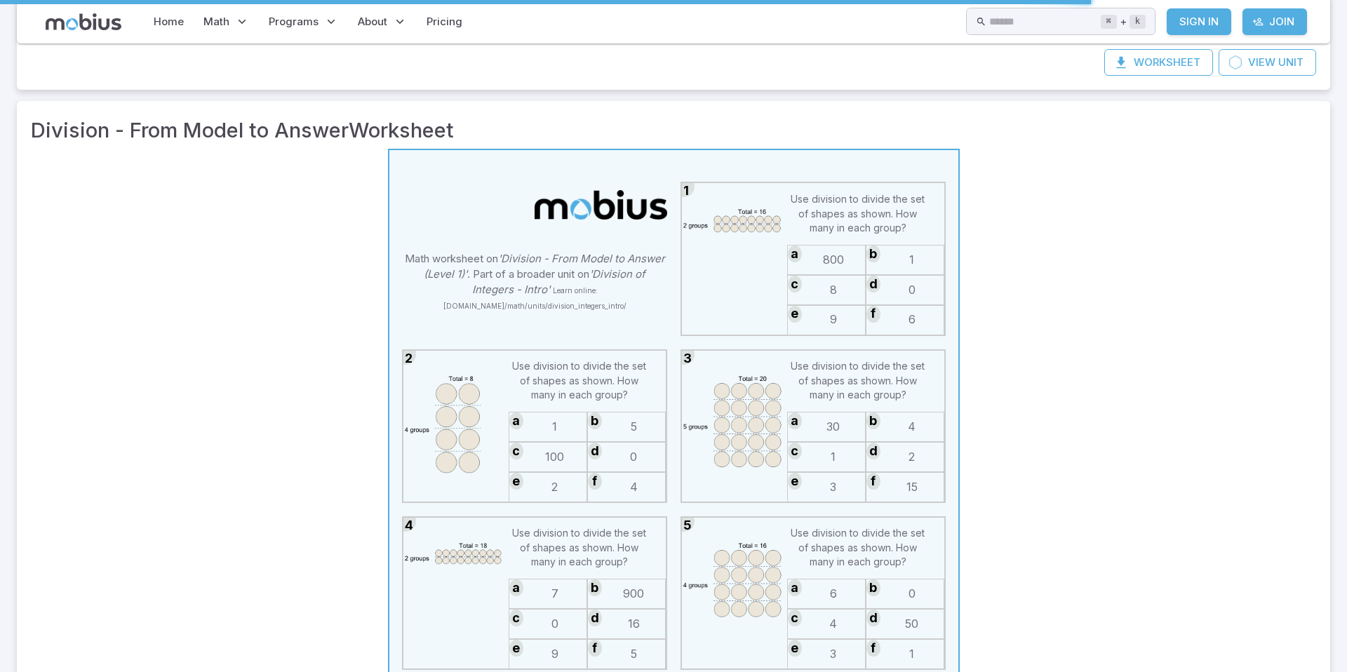
scroll to position [149, 0]
click at [578, 248] on td "Math worksheet on 'Division - From Model to Answer (Level 1)' . Part of a broad…" at bounding box center [534, 281] width 262 height 105
click at [684, 439] on img at bounding box center [734, 427] width 105 height 154
click at [744, 473] on img at bounding box center [734, 427] width 105 height 154
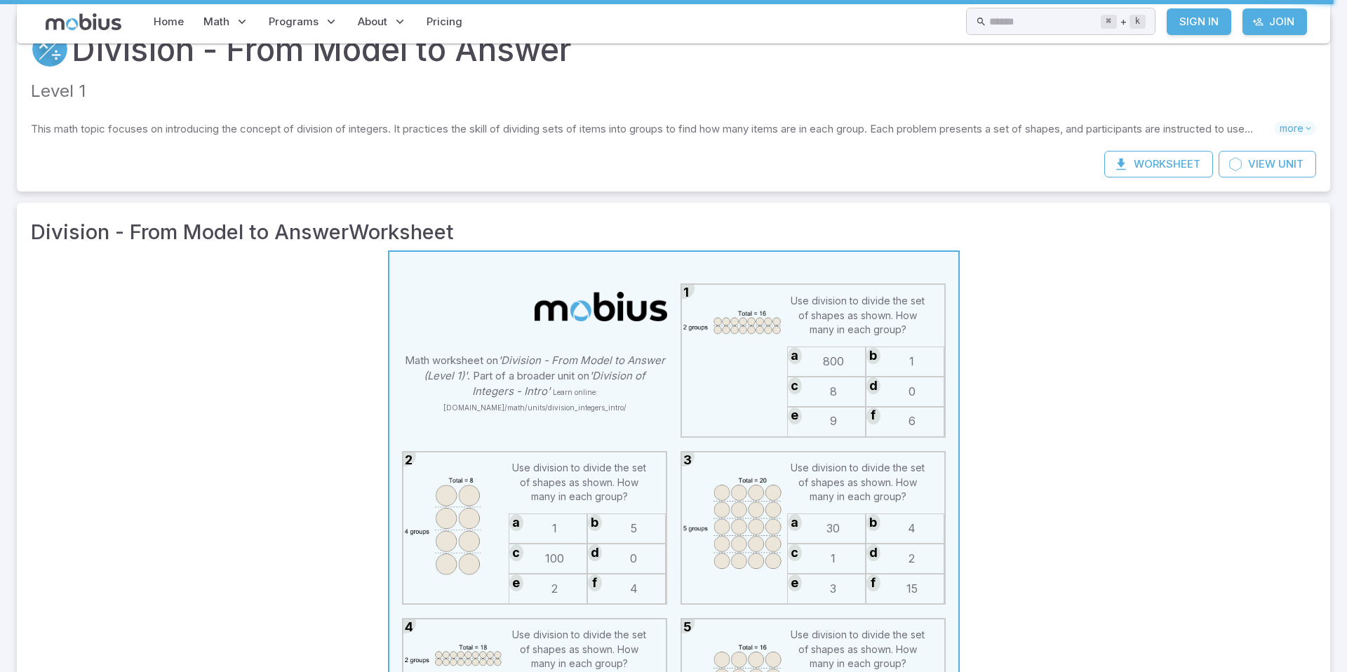
scroll to position [0, 0]
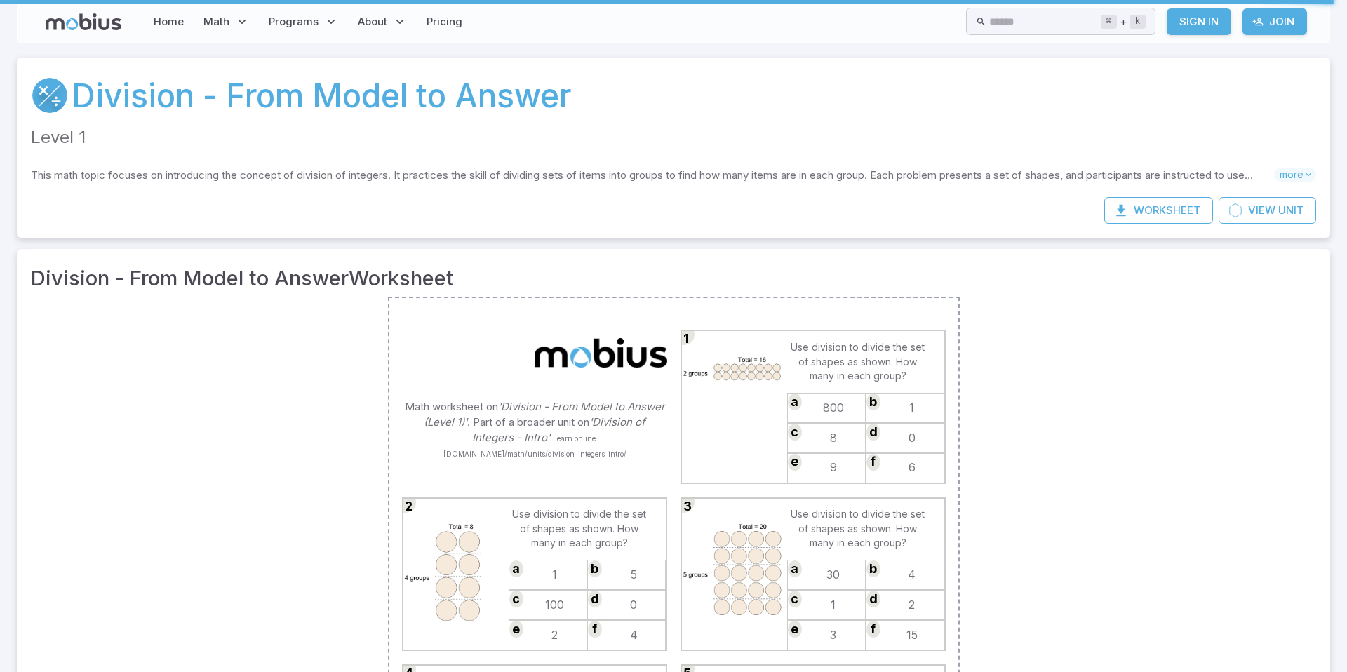
click at [215, 116] on link "Division - From Model to Answer" at bounding box center [321, 96] width 499 height 48
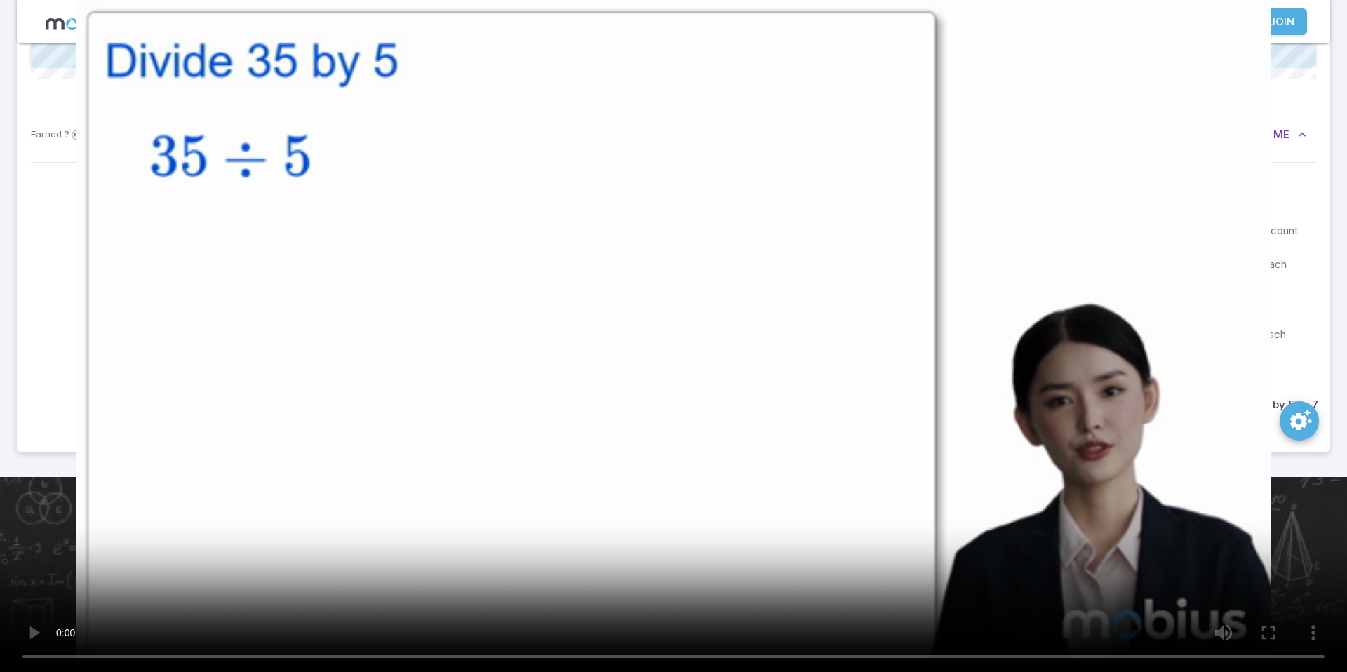
scroll to position [800, 0]
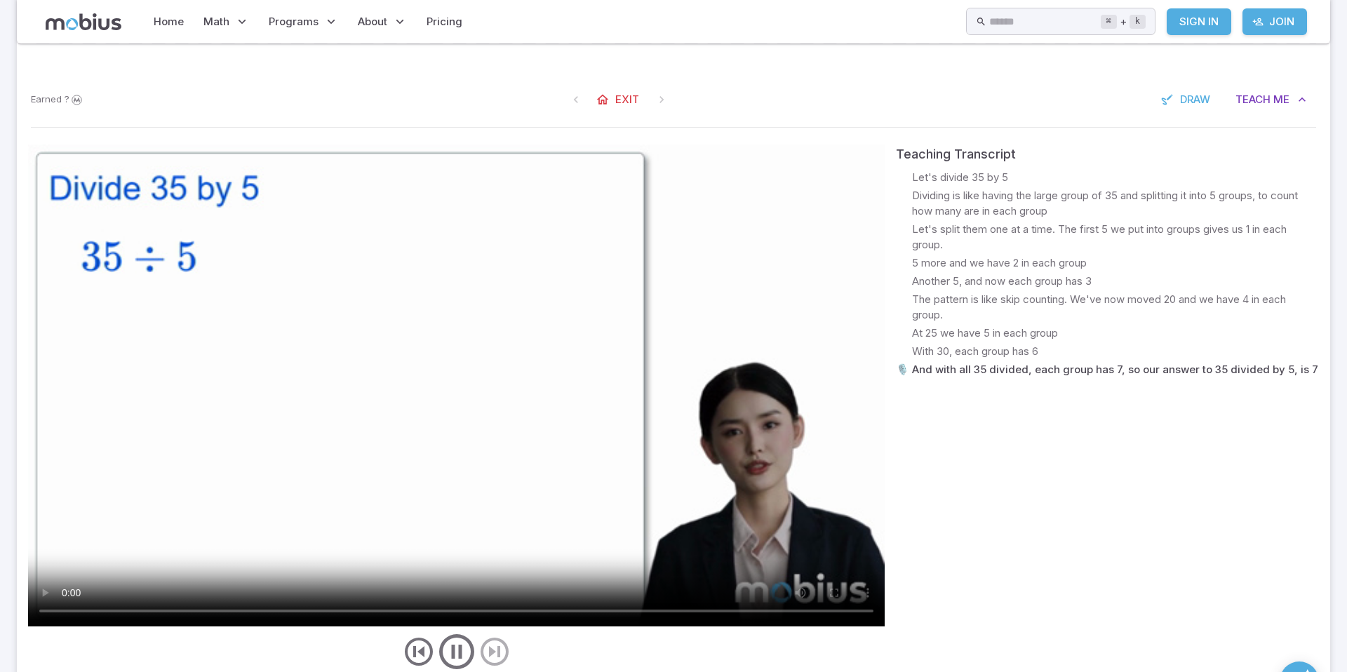
click at [452, 522] on video at bounding box center [456, 385] width 856 height 482
click at [955, 621] on div "Teaching Transcript 🎙️ Let's divide 35 by 5 🎙️ Dividing is like having the larg…" at bounding box center [1107, 408] width 423 height 528
click at [802, 485] on video at bounding box center [456, 385] width 856 height 482
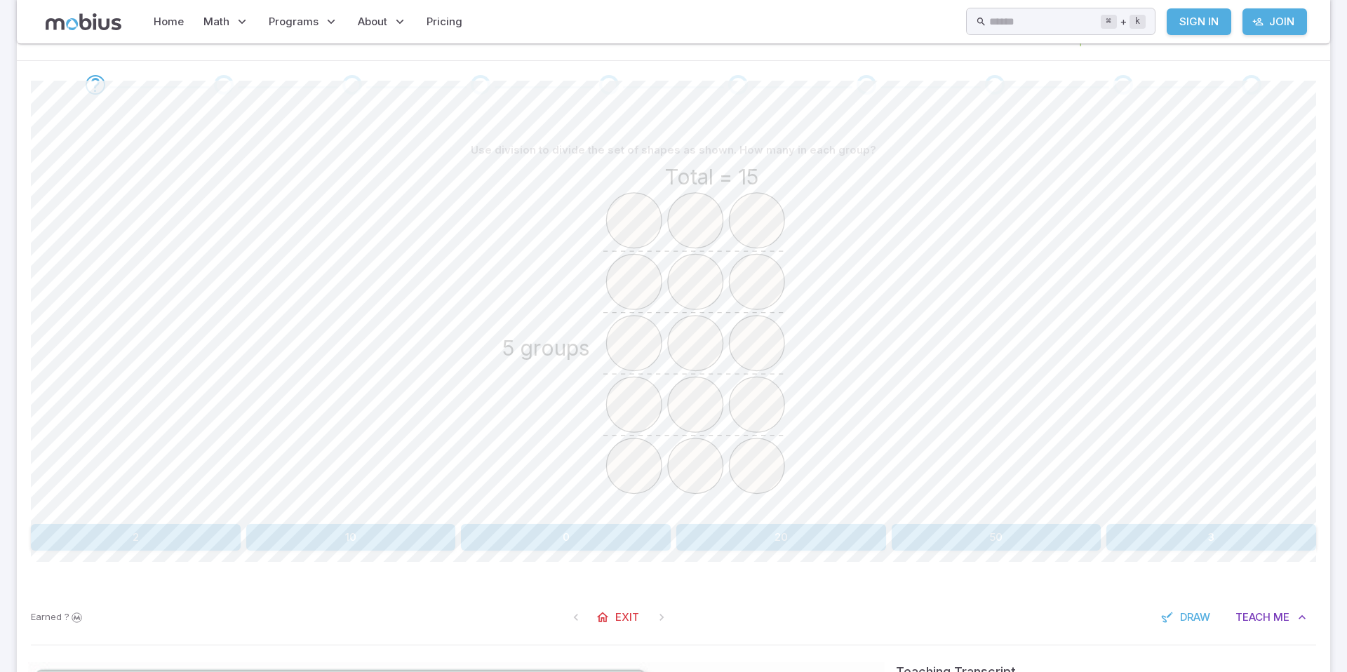
scroll to position [284, 0]
click at [1228, 537] on button "3" at bounding box center [1211, 536] width 210 height 27
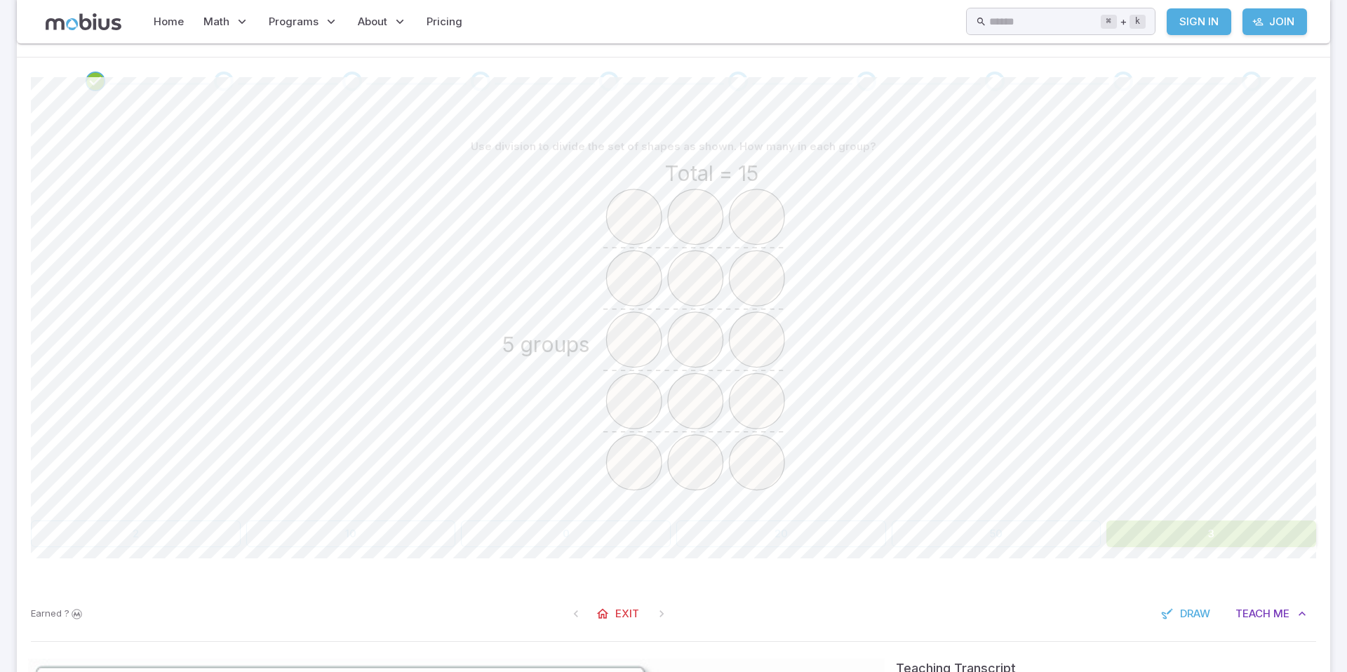
scroll to position [285, 0]
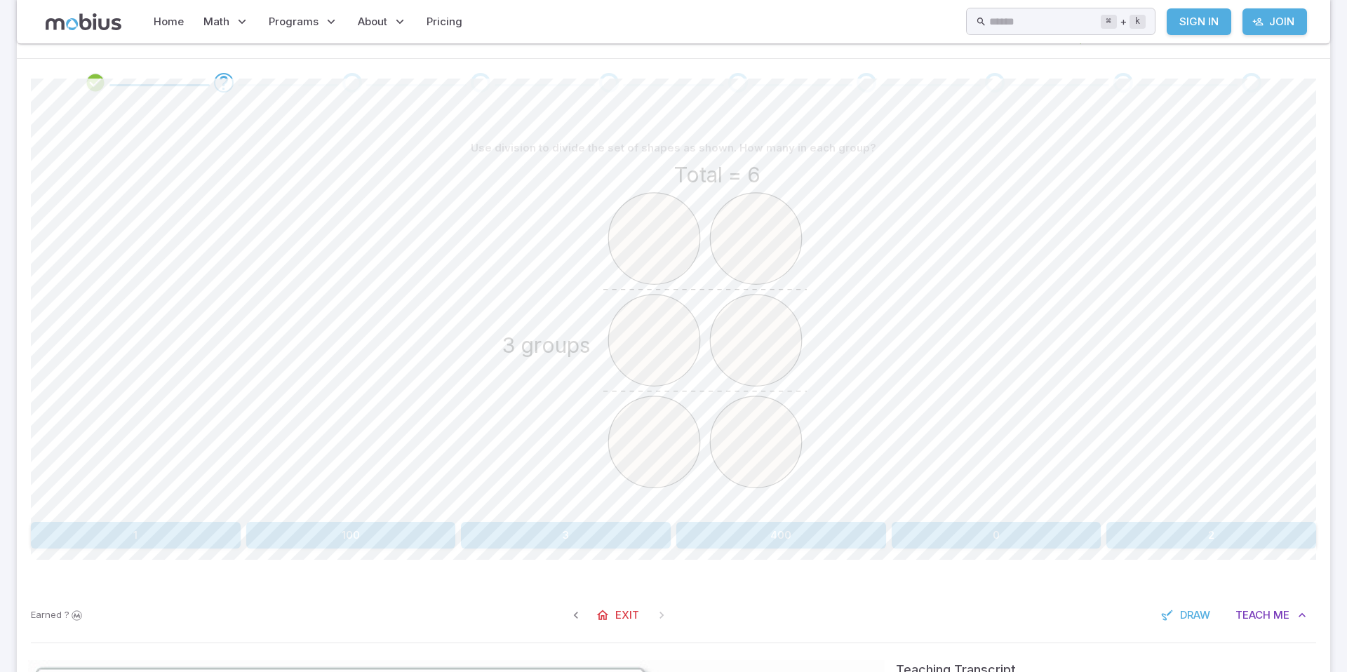
click at [921, 433] on div "Total = 6 3 groups" at bounding box center [673, 338] width 1285 height 355
click at [1193, 546] on button "2" at bounding box center [1211, 535] width 210 height 27
click at [1280, 8] on link "Join" at bounding box center [1274, 21] width 65 height 27
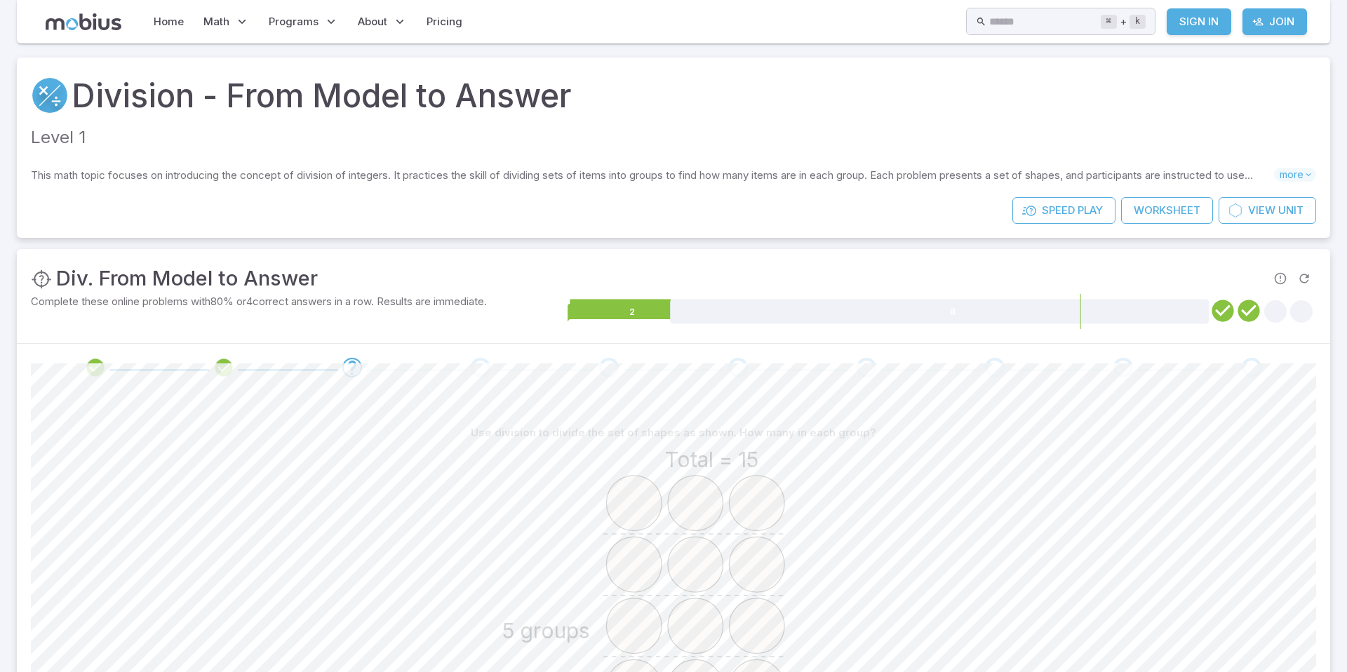
scroll to position [285, 0]
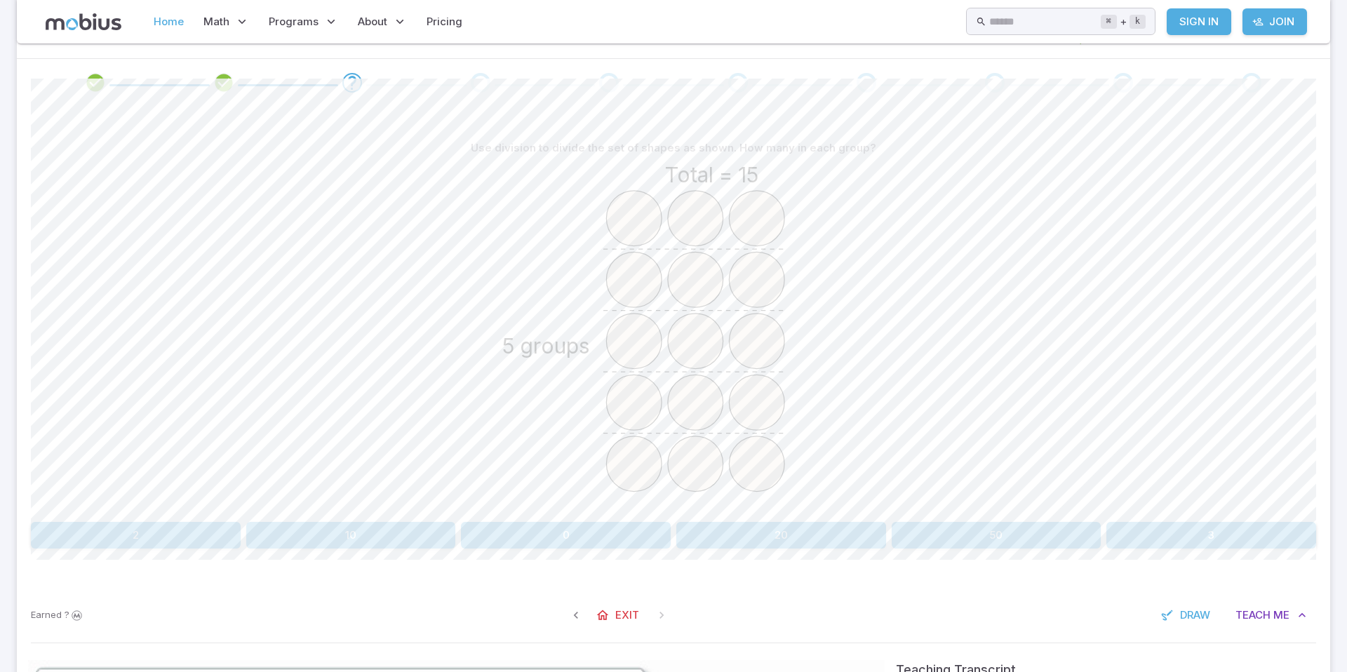
click at [163, 20] on link "Home" at bounding box center [168, 22] width 39 height 32
